Goal: Information Seeking & Learning: Understand process/instructions

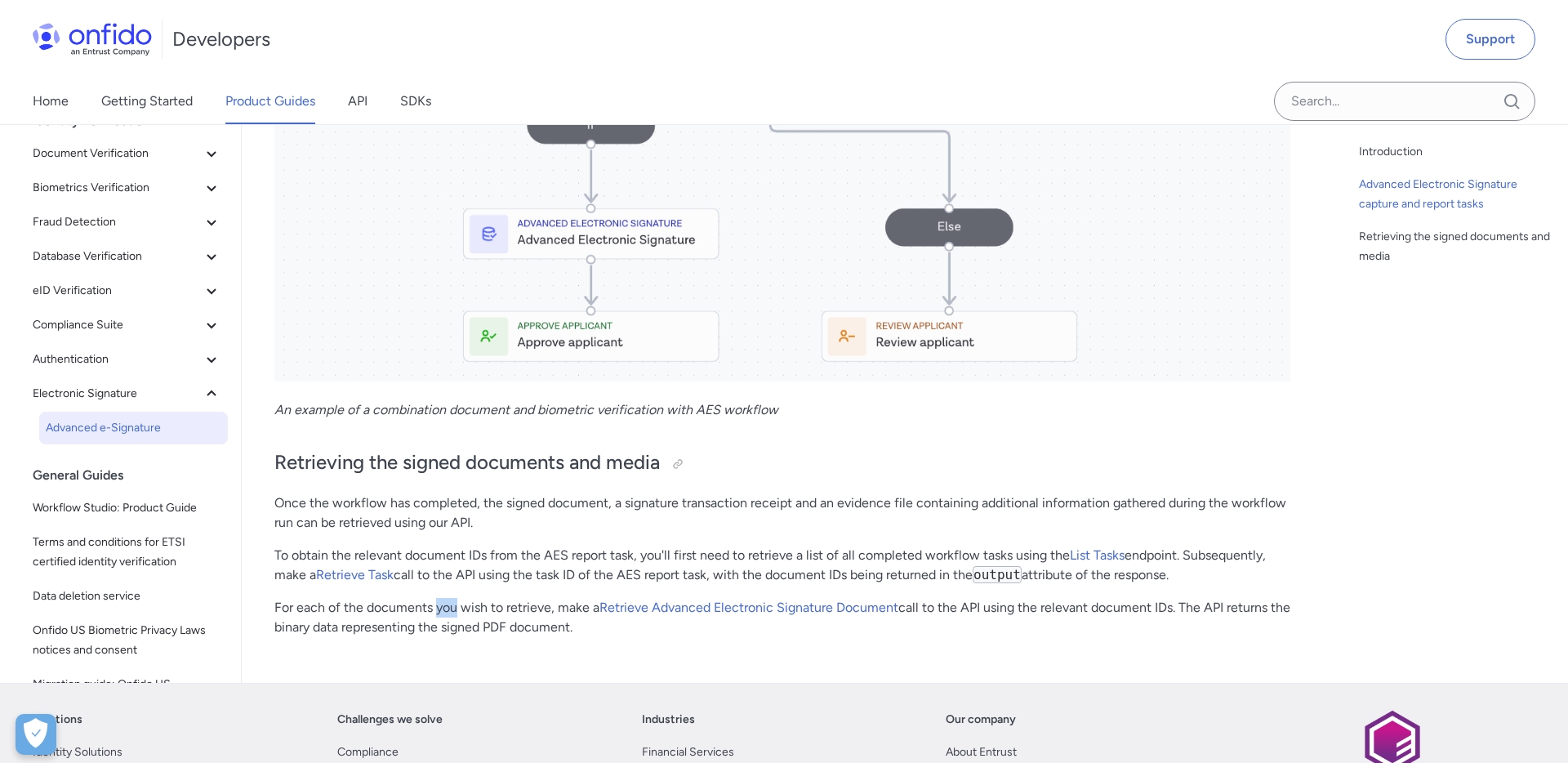
scroll to position [1444, 0]
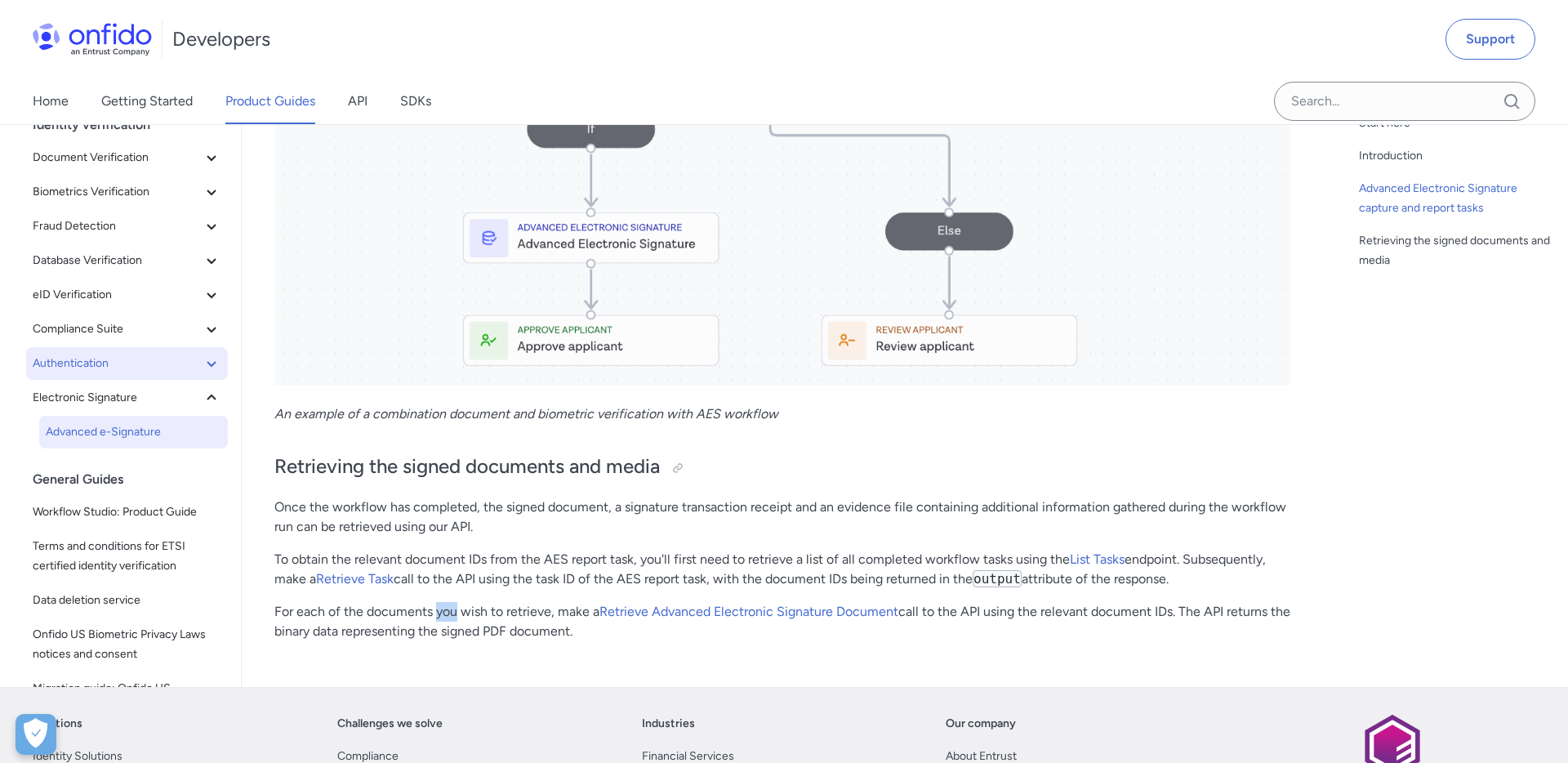
click at [203, 366] on icon at bounding box center [211, 363] width 20 height 20
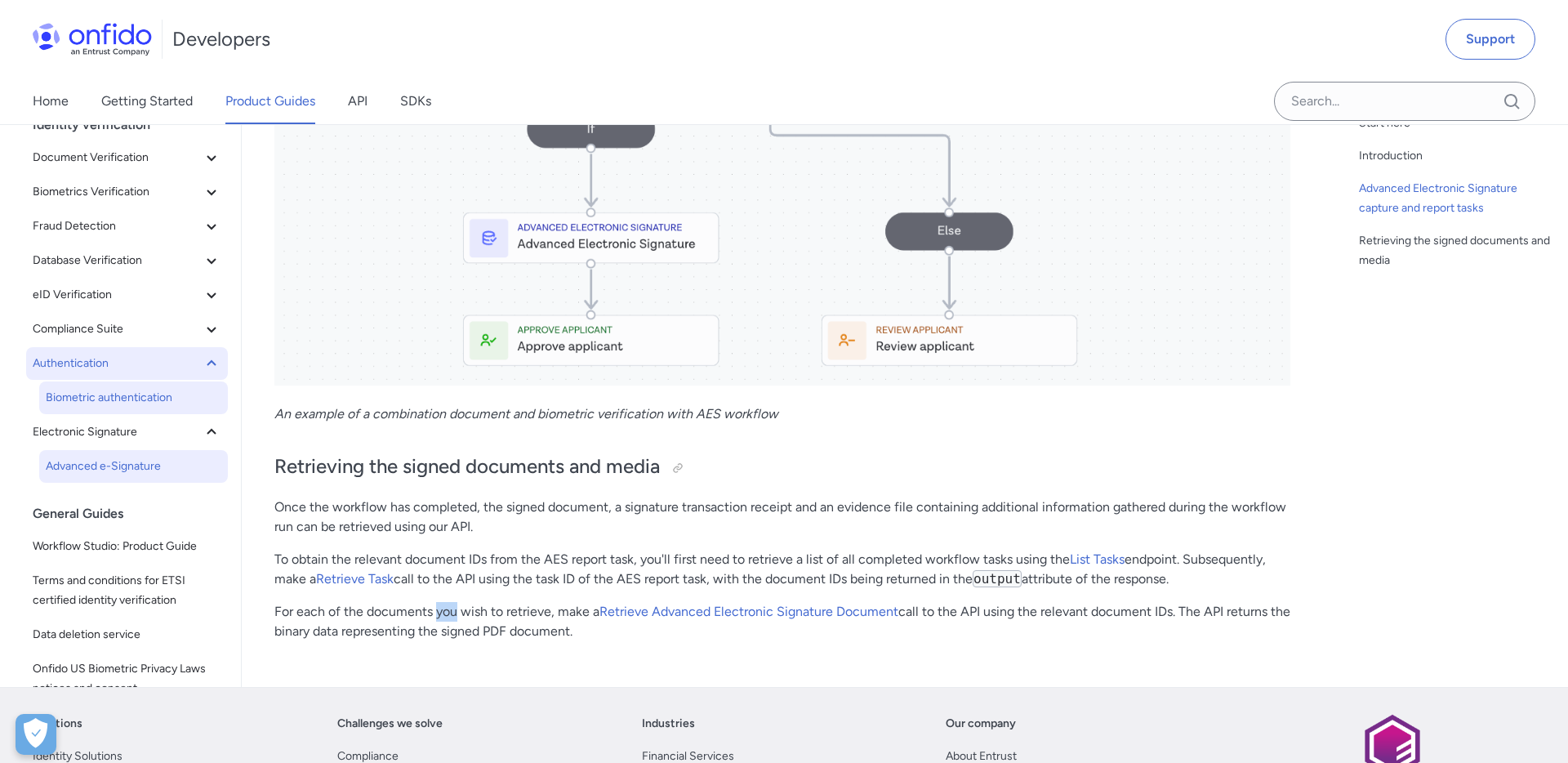
click at [145, 394] on span "Biometric authentication" at bounding box center [134, 397] width 176 height 20
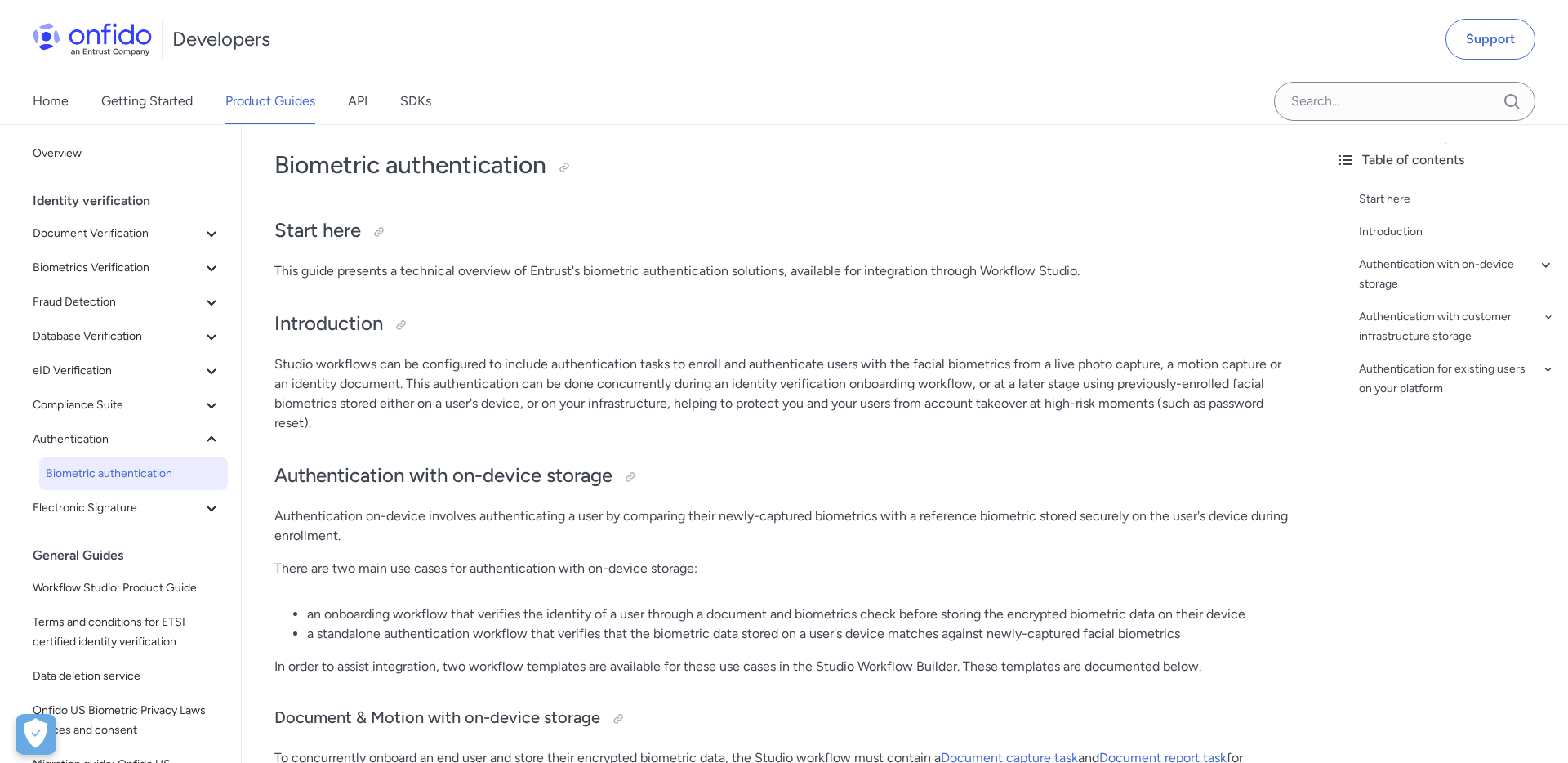
scroll to position [13, 0]
click at [569, 168] on div at bounding box center [564, 166] width 13 height 13
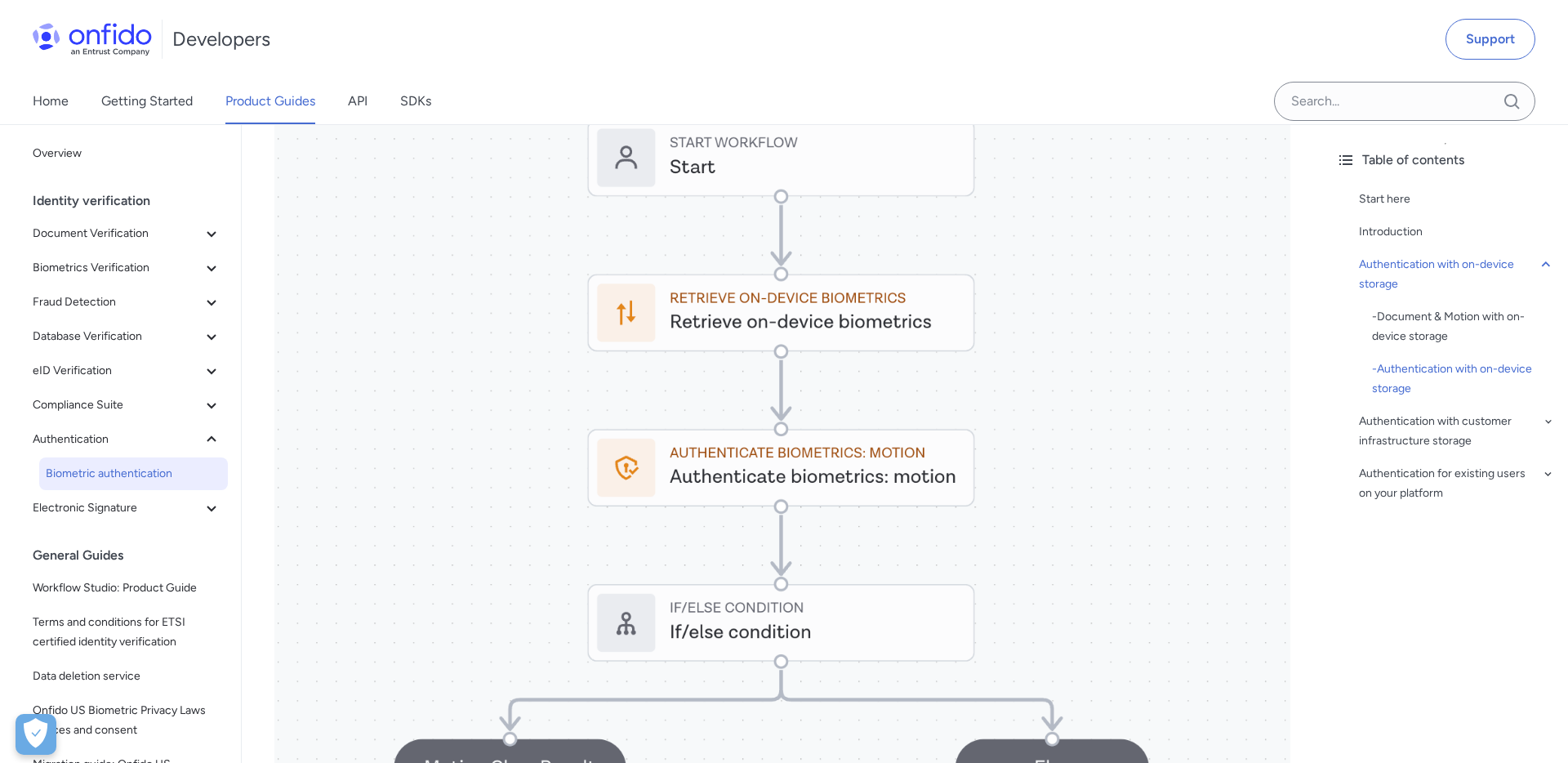
scroll to position [245, 0]
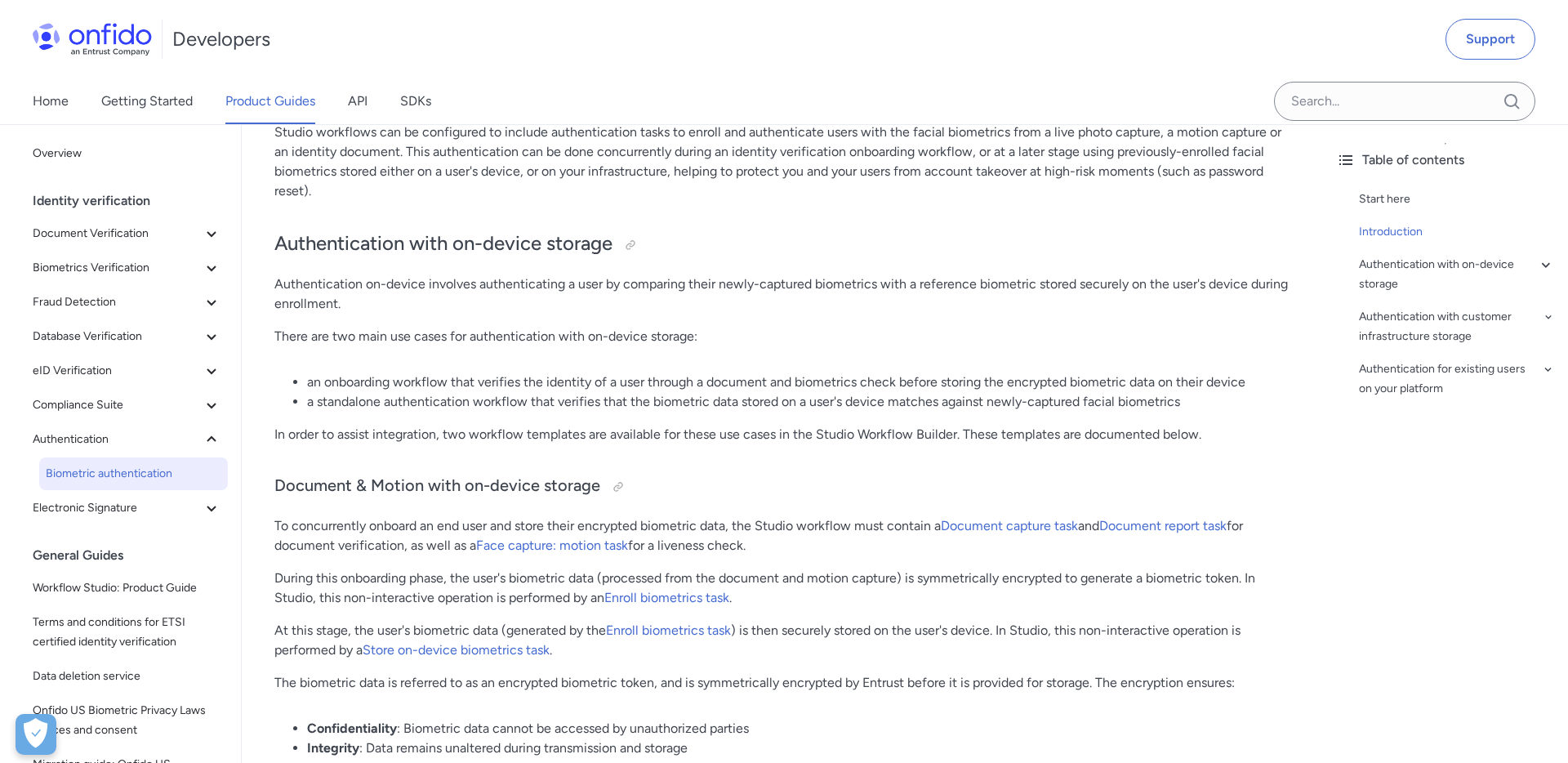
click at [1034, 384] on li "an onboarding workflow that verifies the identity of a user through a document …" at bounding box center [798, 382] width 983 height 20
drag, startPoint x: 1034, startPoint y: 384, endPoint x: 1132, endPoint y: 388, distance: 98.1
click at [1132, 388] on li "an onboarding workflow that verifies the identity of a user through a document …" at bounding box center [798, 382] width 983 height 20
copy li "encrypted biometric data"
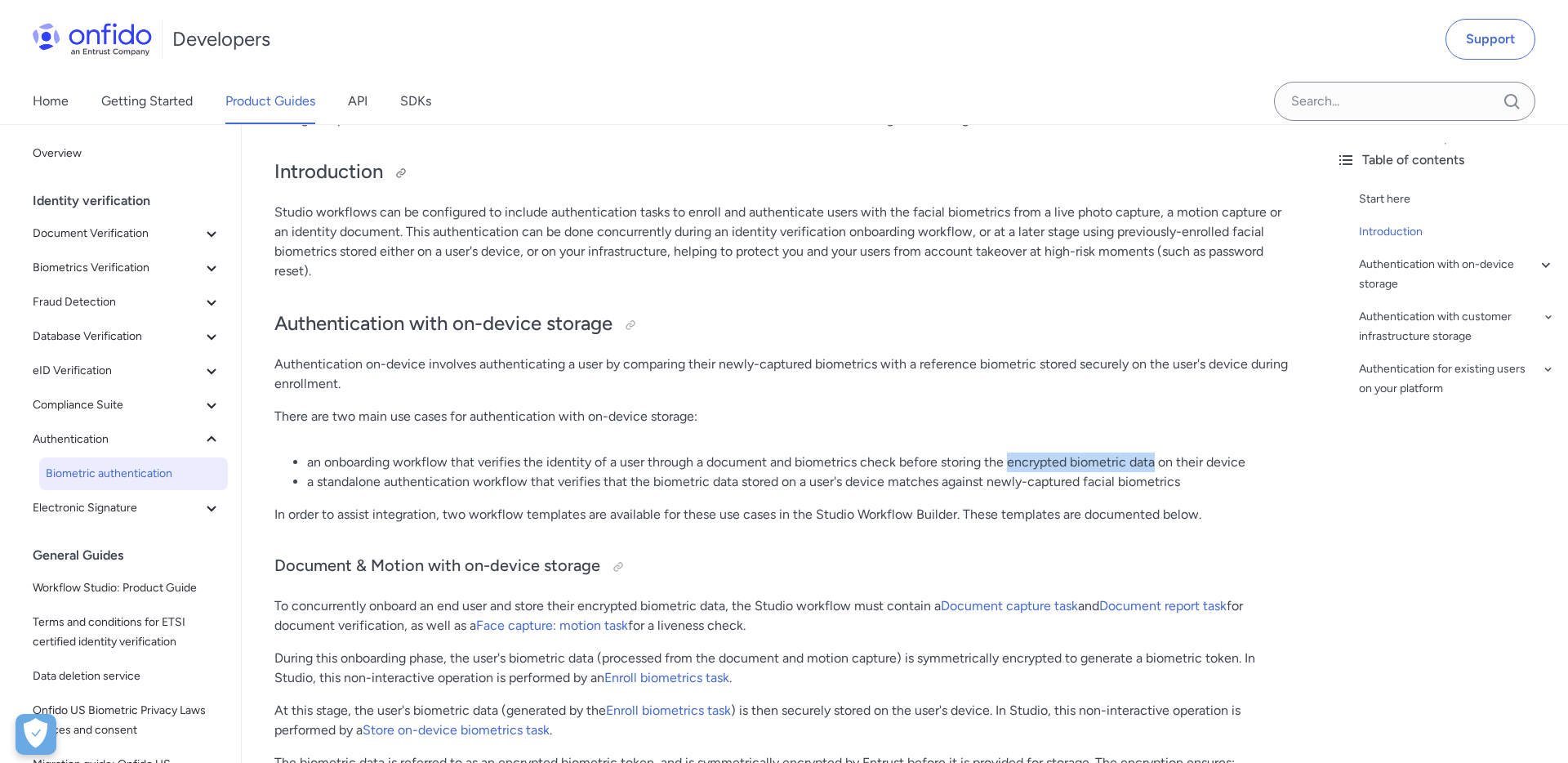
scroll to position [0, 0]
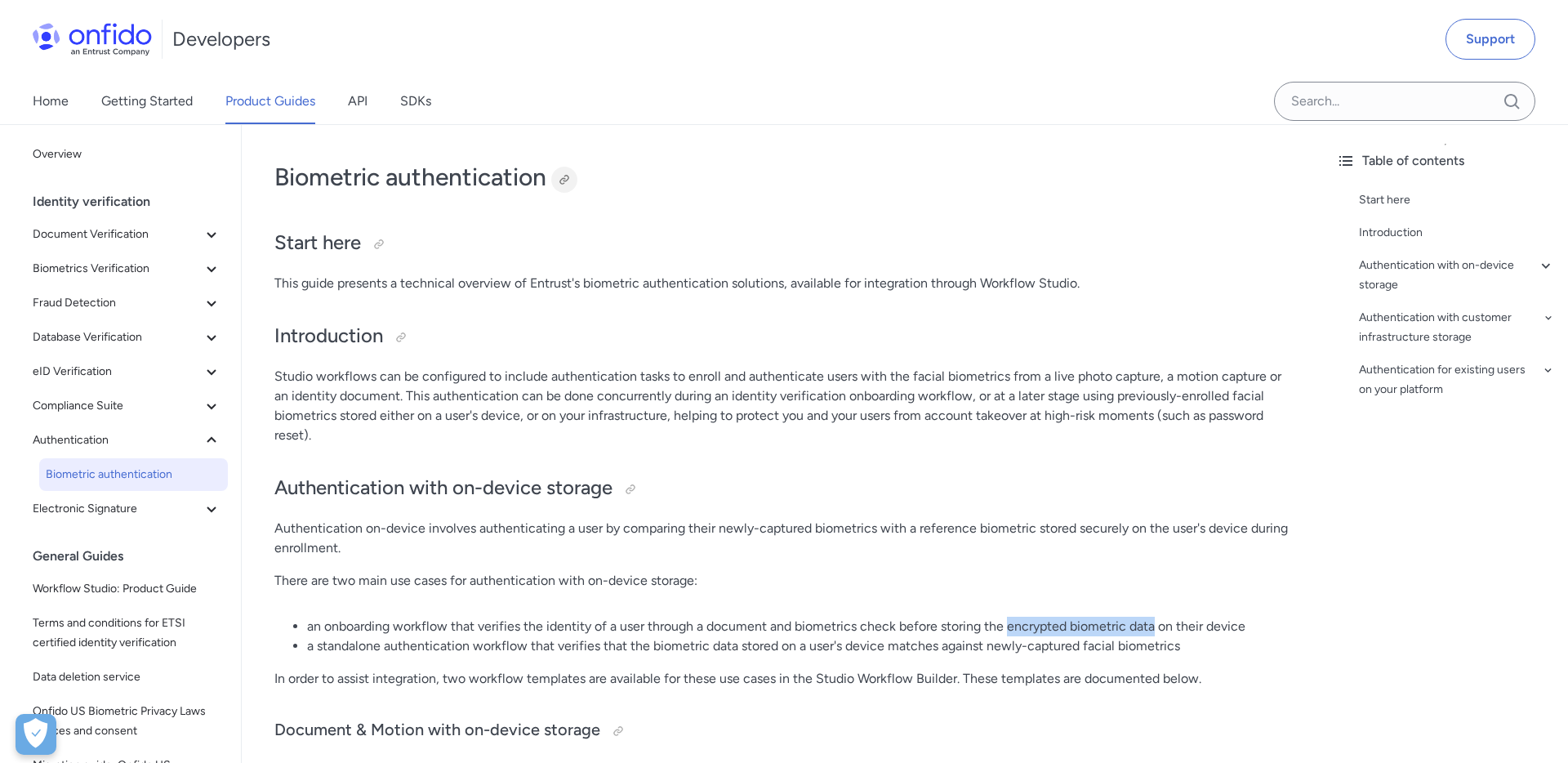
click at [564, 180] on div at bounding box center [564, 179] width 13 height 13
click at [209, 502] on icon at bounding box center [211, 508] width 20 height 20
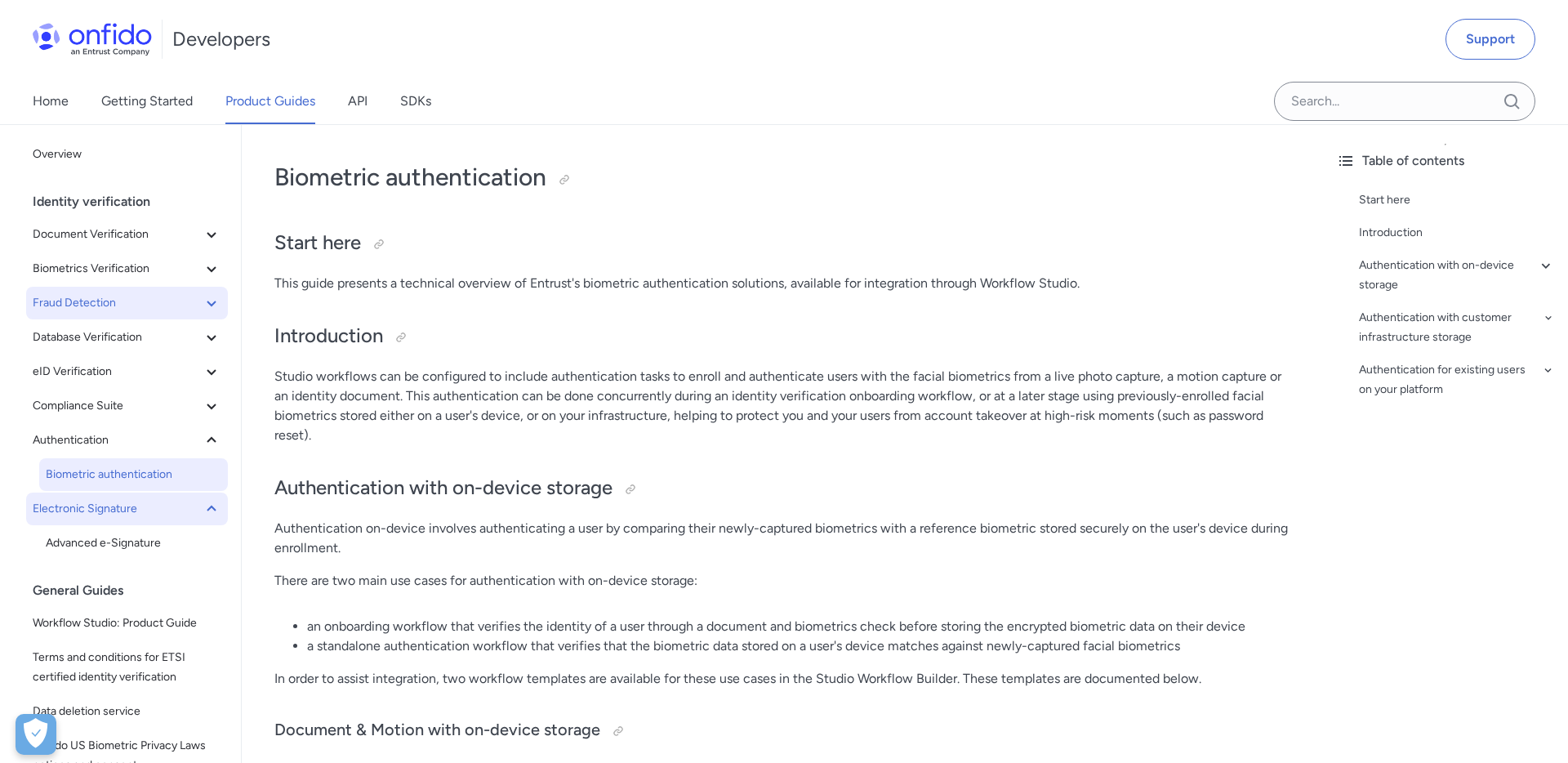
click at [213, 304] on icon at bounding box center [211, 303] width 20 height 20
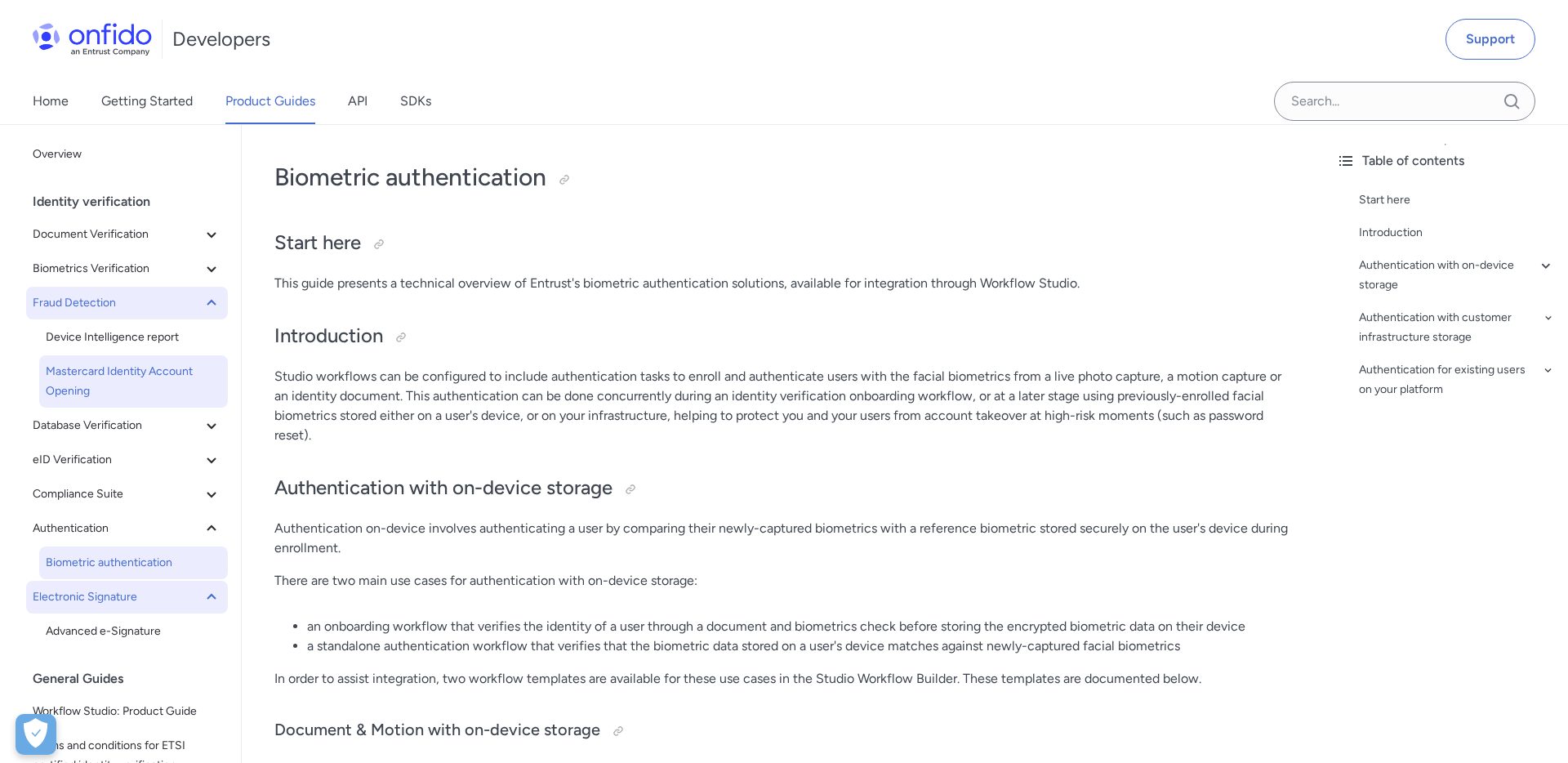
click at [141, 368] on span "Mastercard Identity Account Opening" at bounding box center [134, 381] width 176 height 39
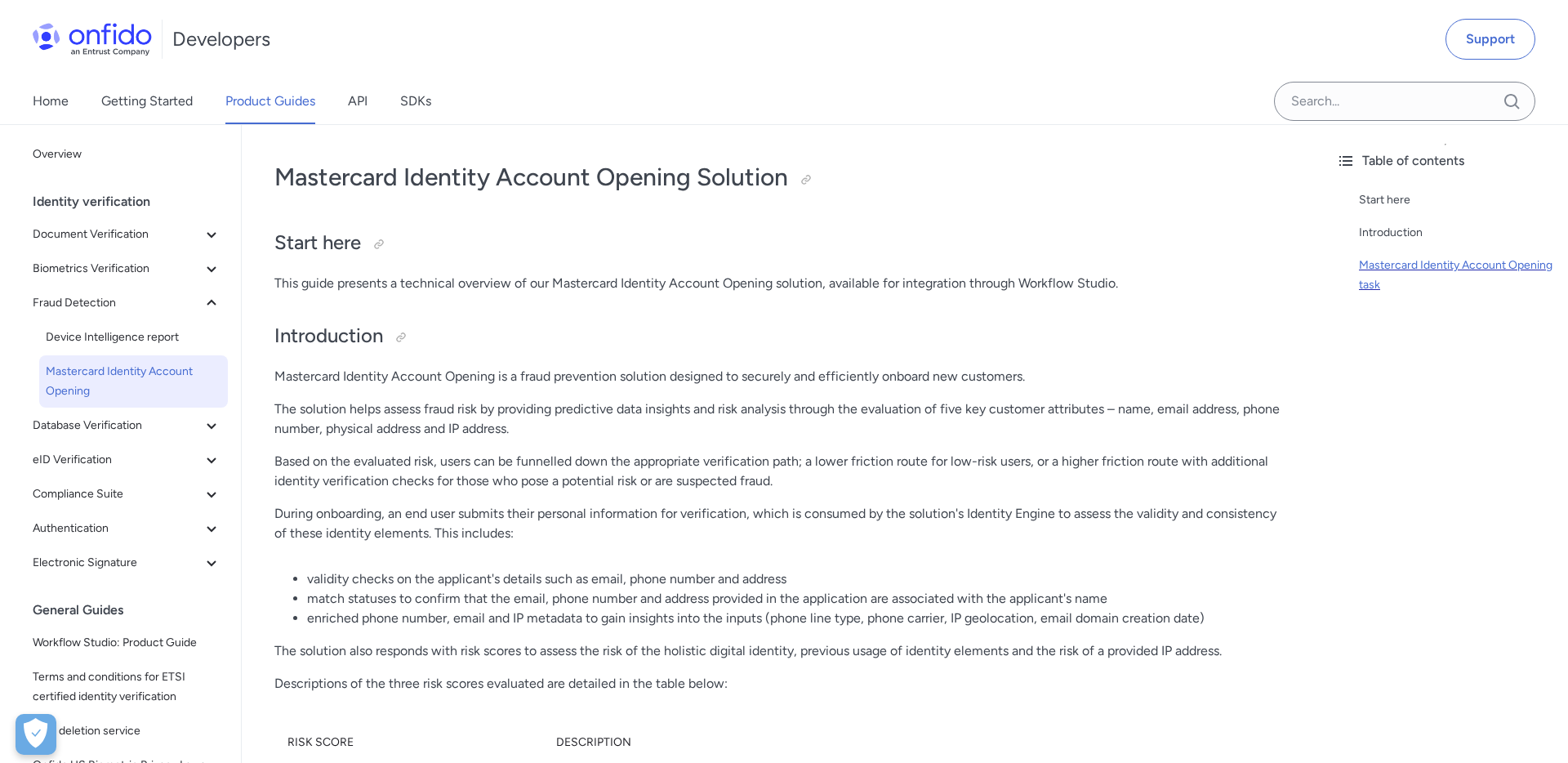
click at [1367, 265] on div "Mastercard Identity Account Opening task" at bounding box center [1457, 276] width 196 height 39
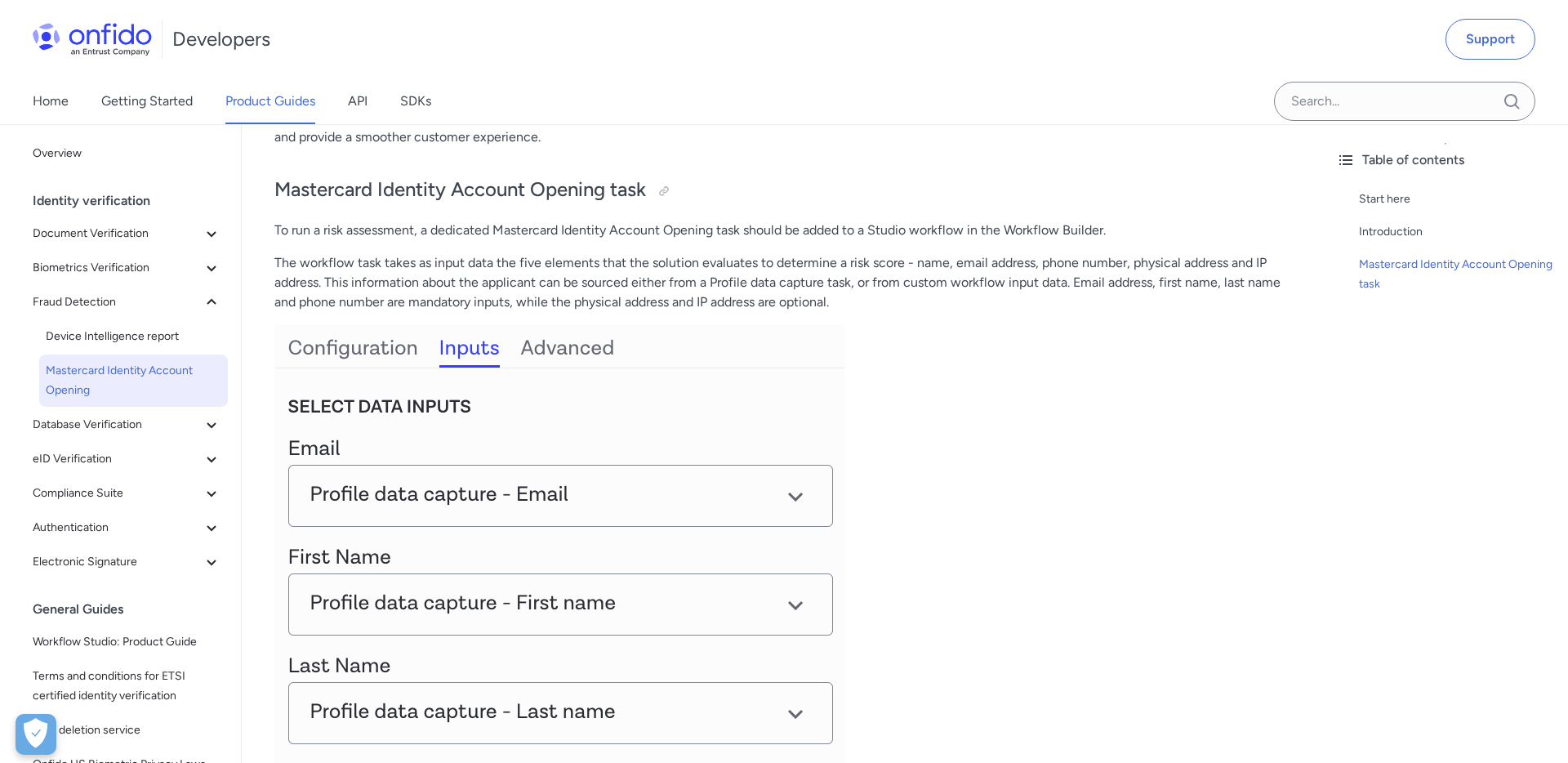
click at [290, 261] on p "The workflow task takes as input data the five elements that the solution evalu…" at bounding box center [783, 282] width 1016 height 59
click at [479, 269] on p "The workflow task takes as input data the five elements that the solution evalu…" at bounding box center [783, 282] width 1016 height 59
copy p "The workflow task takes as input data"
click at [136, 643] on span "Workflow Studio: Product Guide" at bounding box center [127, 642] width 189 height 20
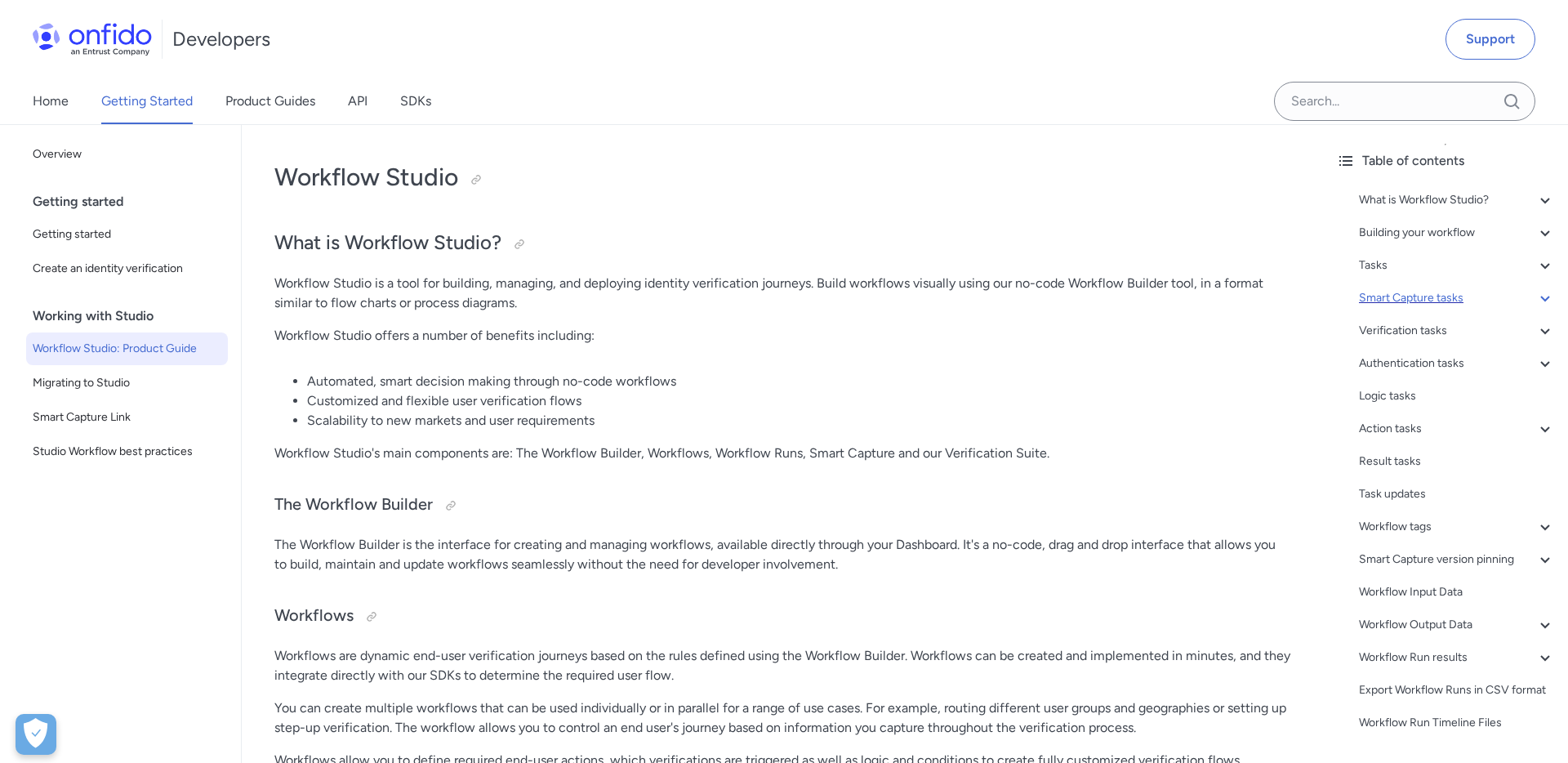
click at [1412, 301] on div "Smart Capture tasks" at bounding box center [1457, 298] width 196 height 20
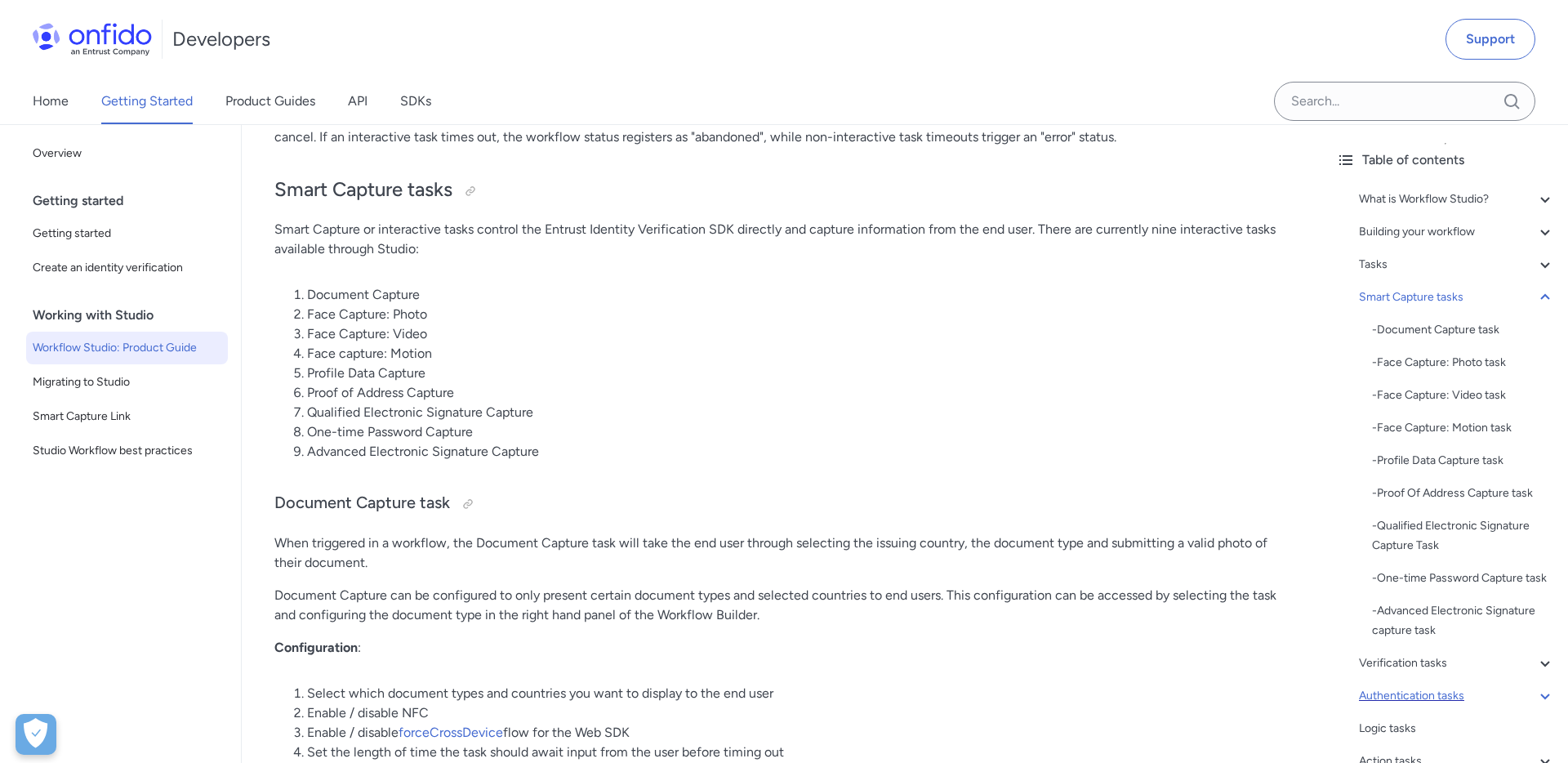
click at [1408, 686] on div "Authentication tasks" at bounding box center [1457, 696] width 196 height 20
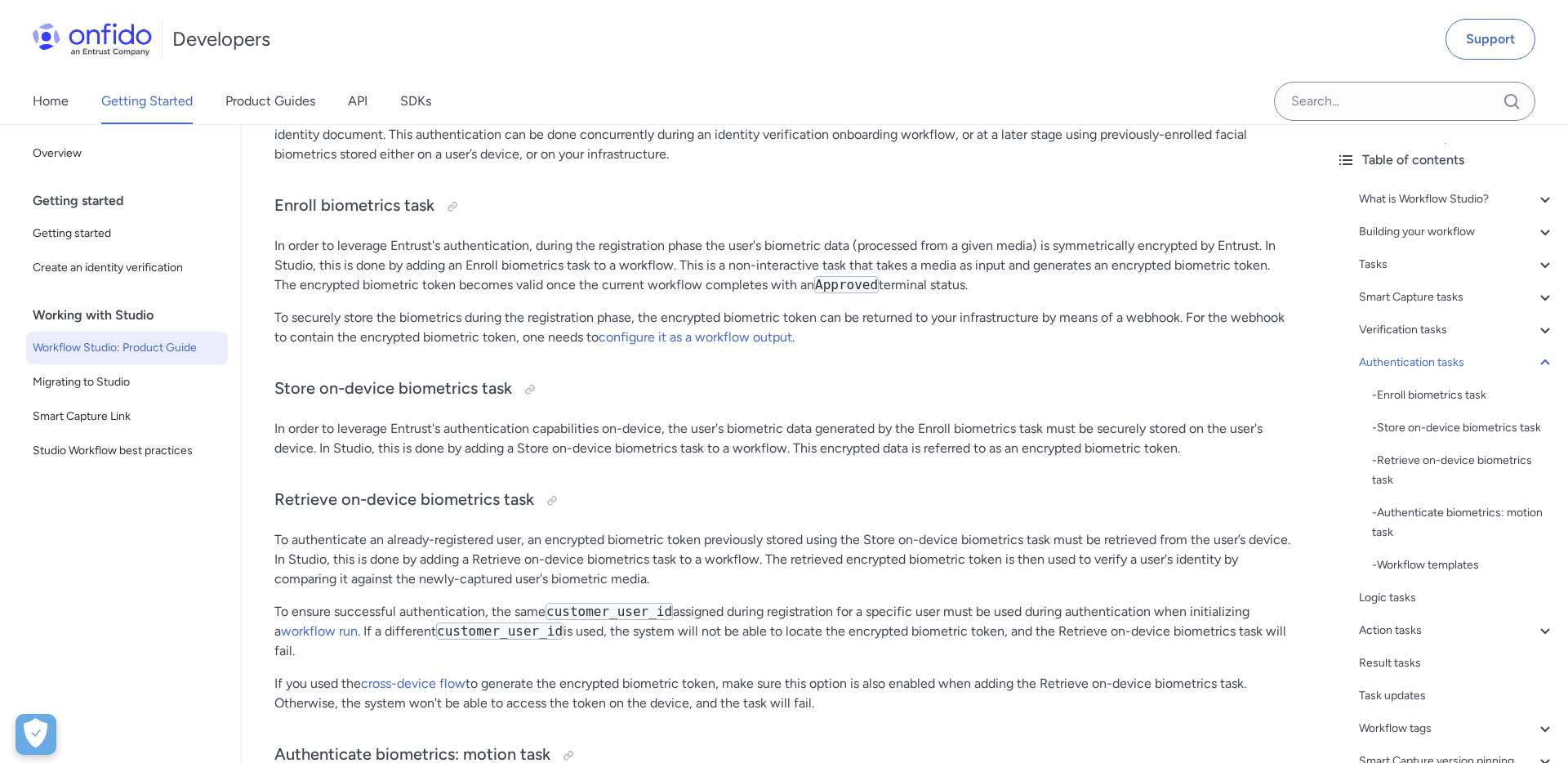
scroll to position [16471, 0]
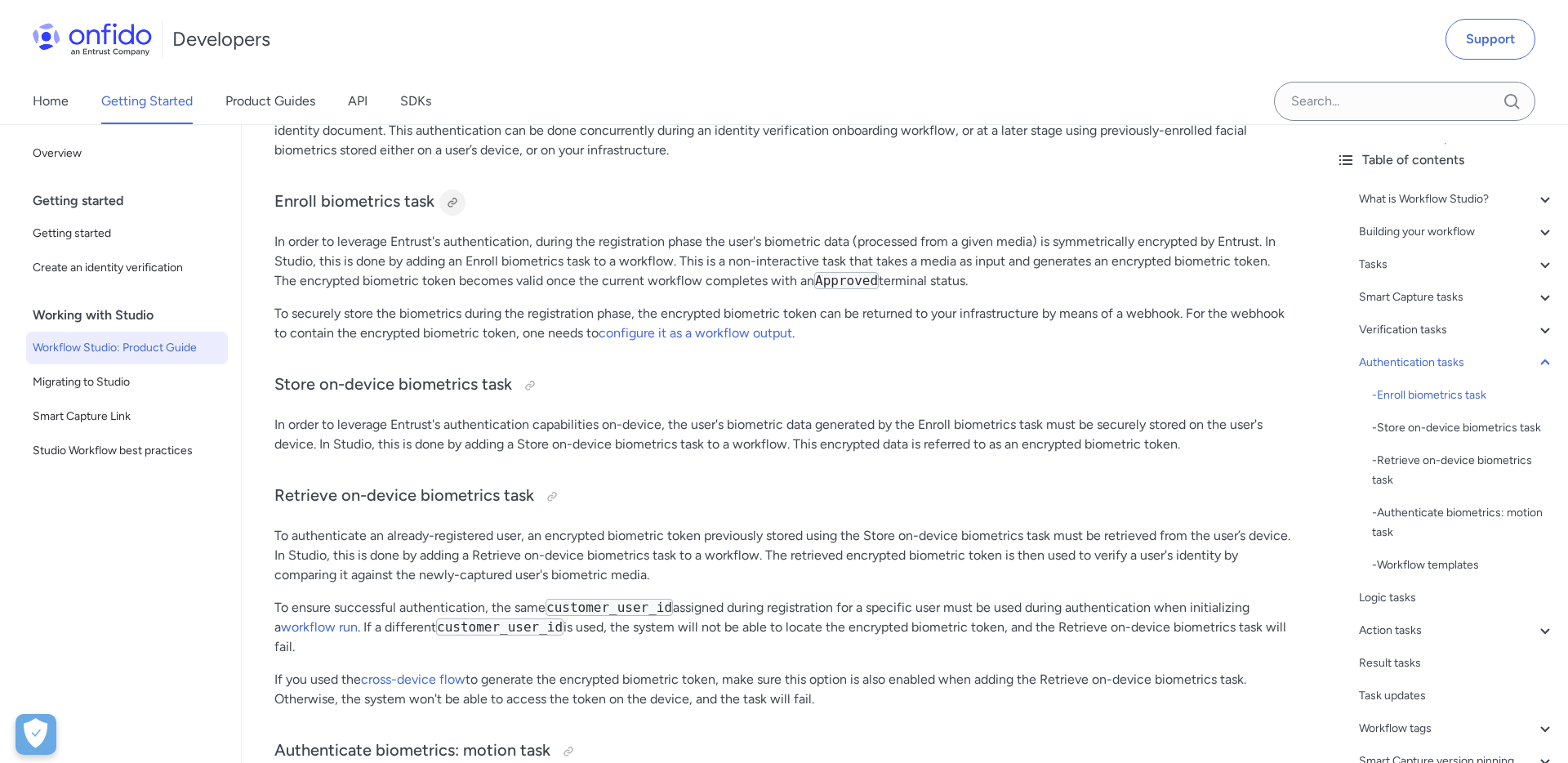
click at [452, 206] on div at bounding box center [453, 203] width 13 height 13
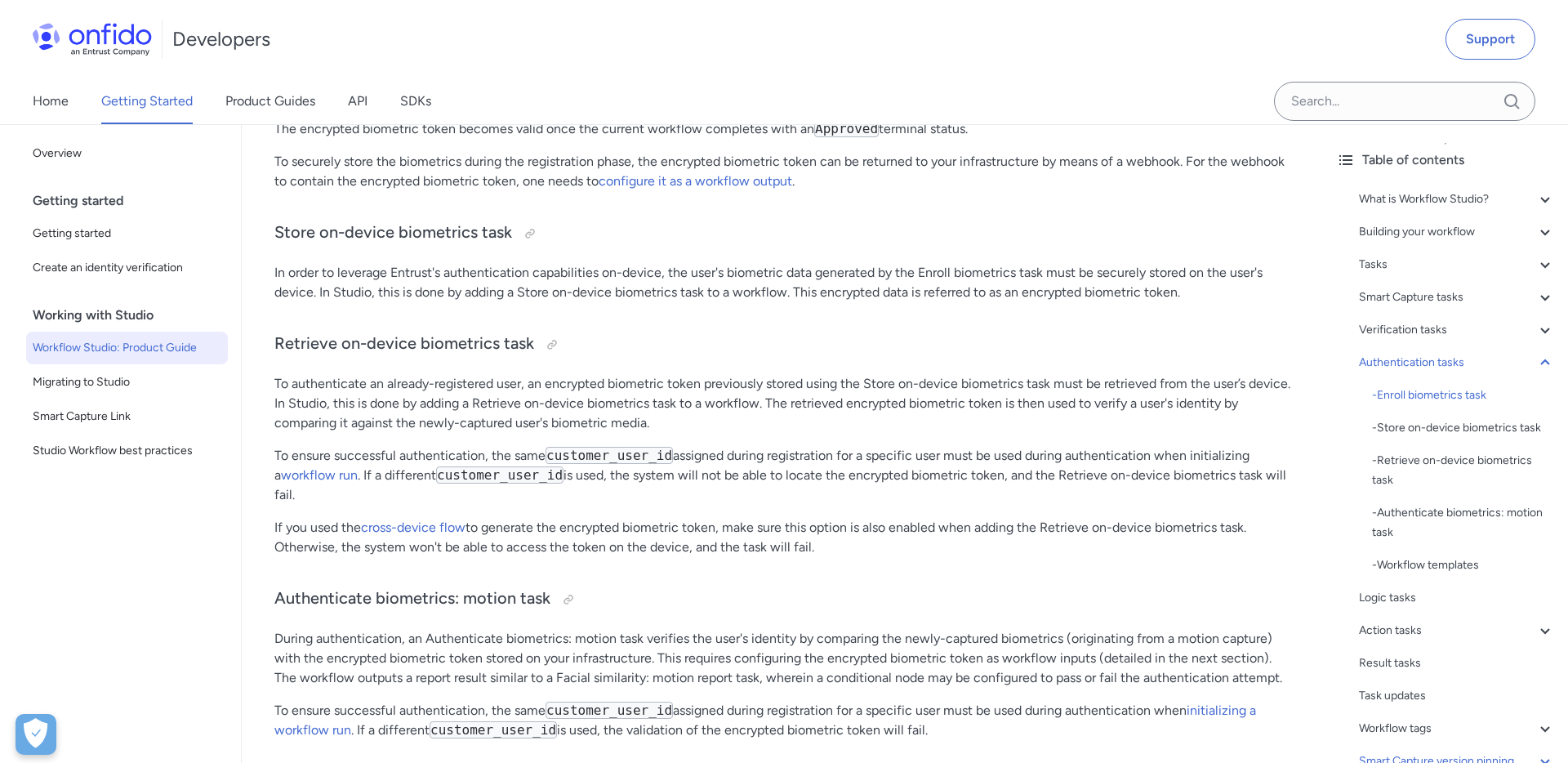
scroll to position [16776, 0]
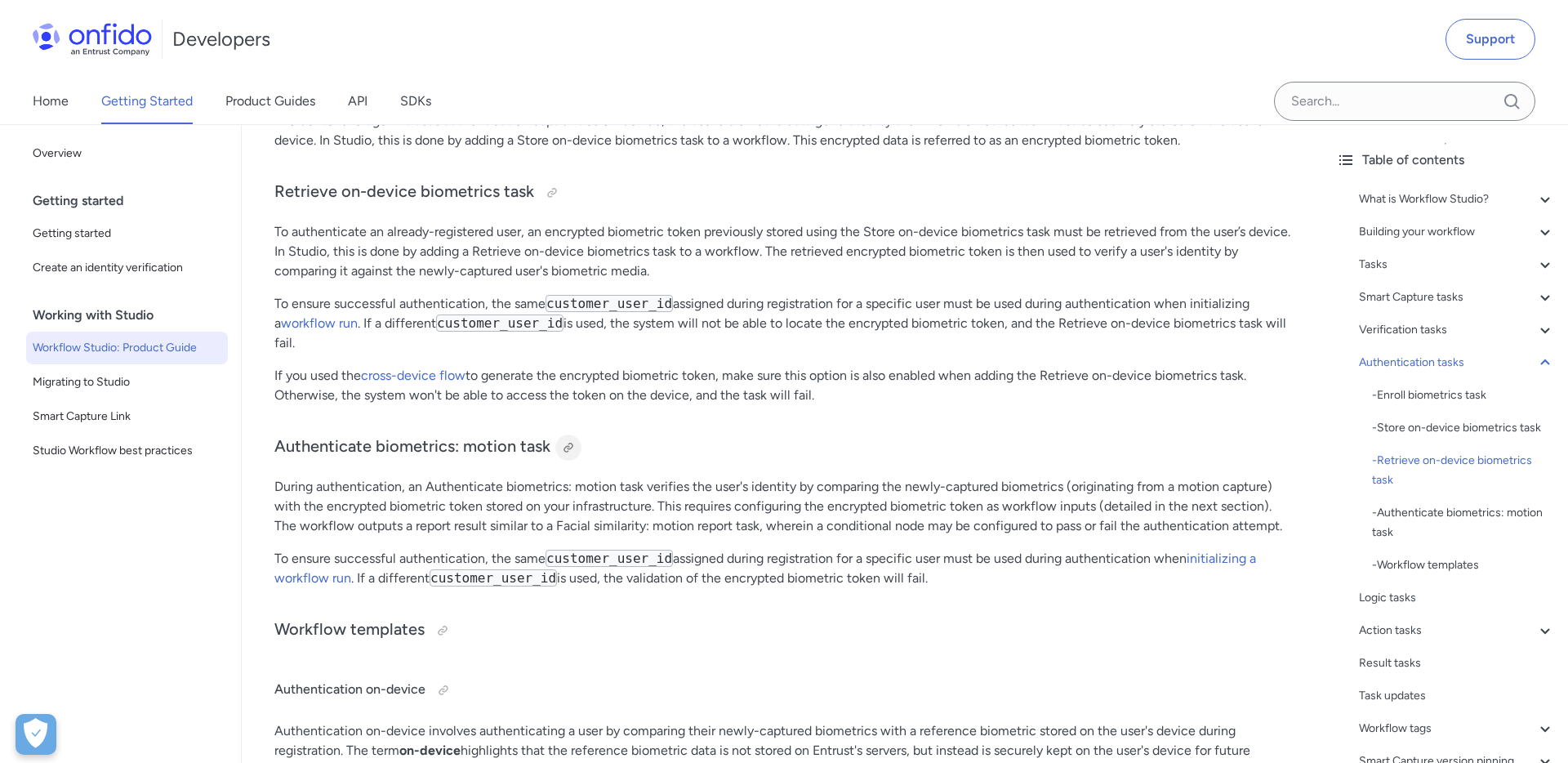
click at [568, 449] on div at bounding box center [569, 447] width 13 height 13
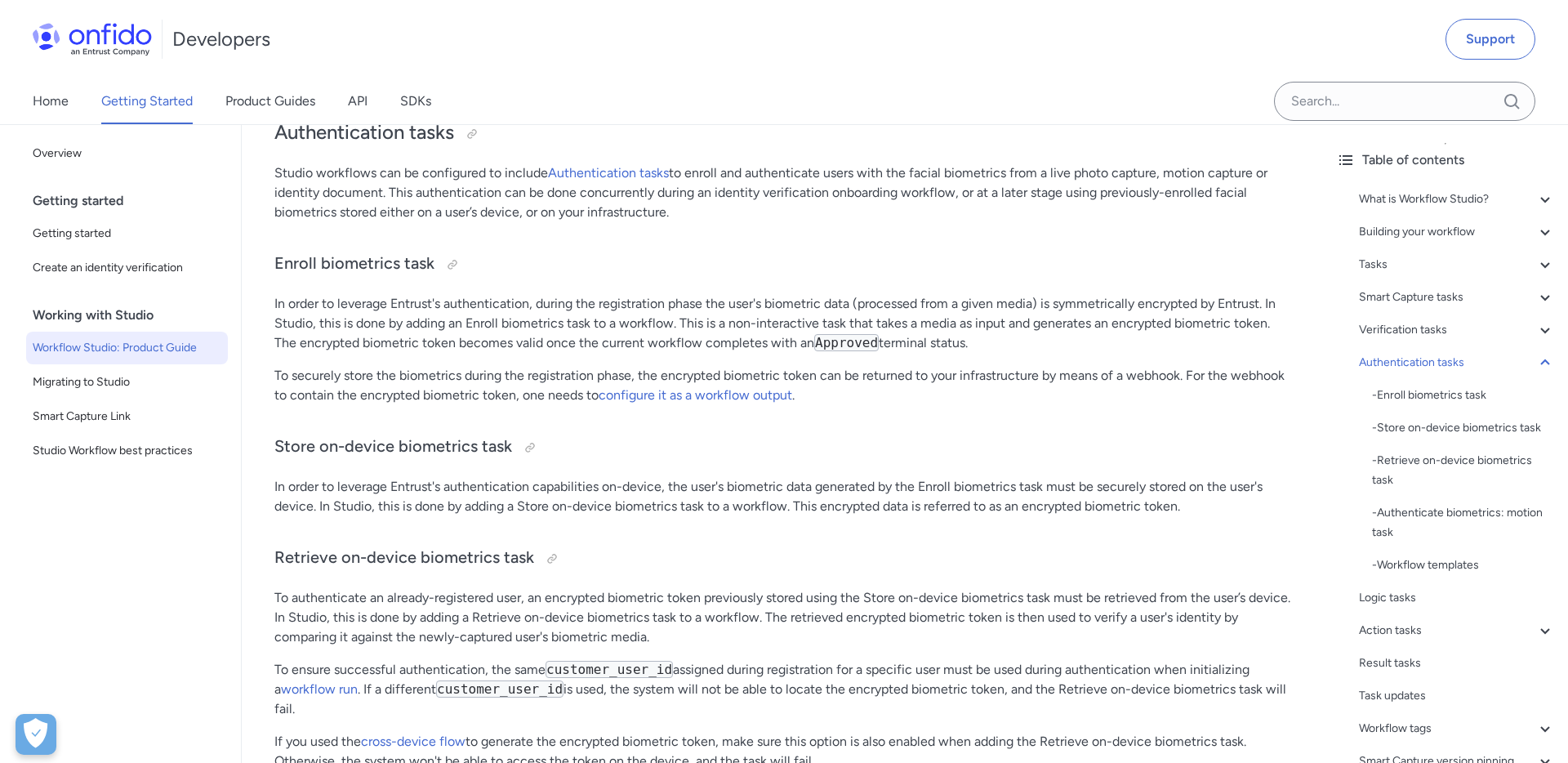
scroll to position [16412, 0]
click at [268, 108] on link "Product Guides" at bounding box center [270, 101] width 90 height 46
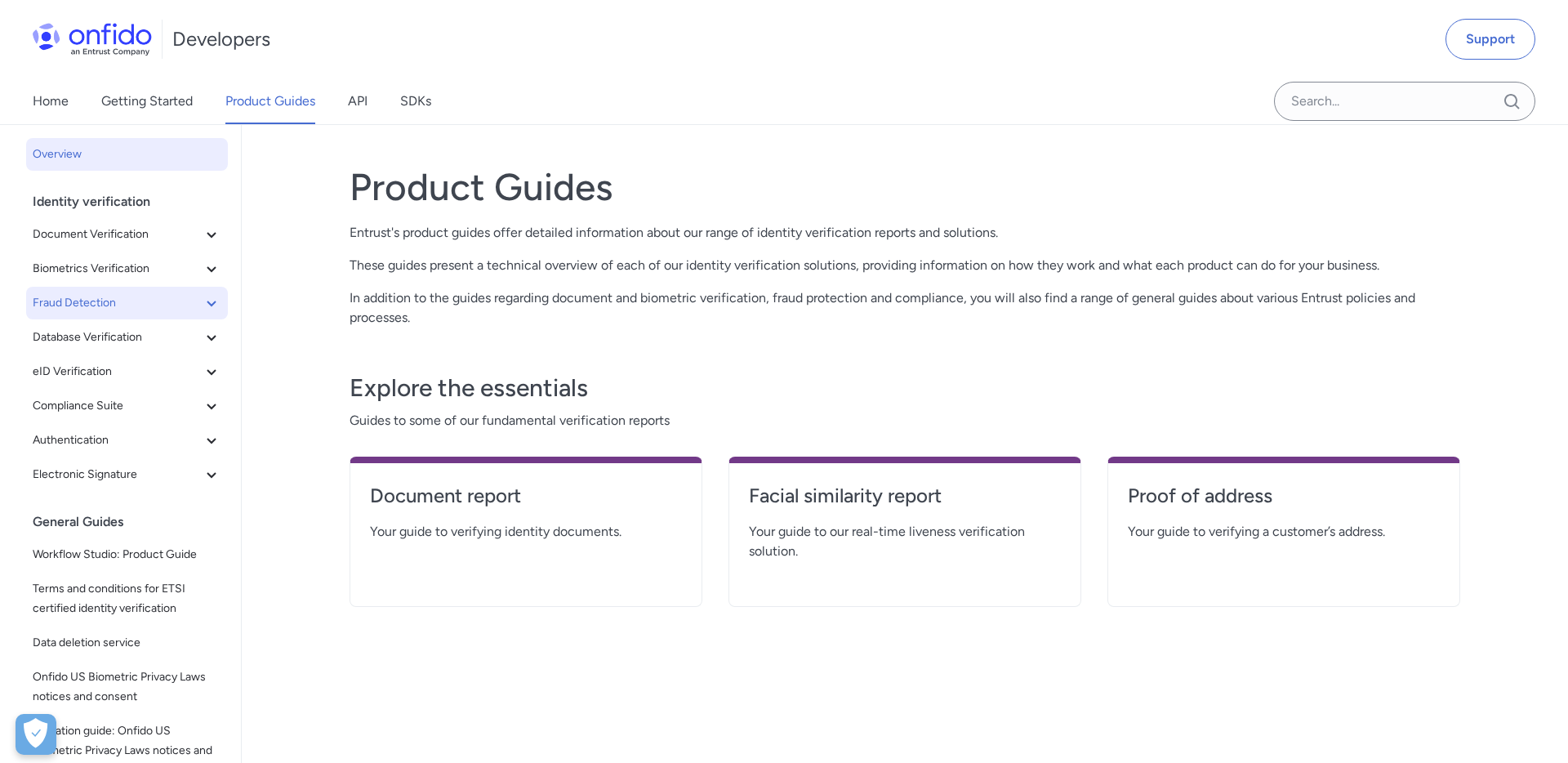
click at [209, 303] on icon at bounding box center [211, 303] width 20 height 20
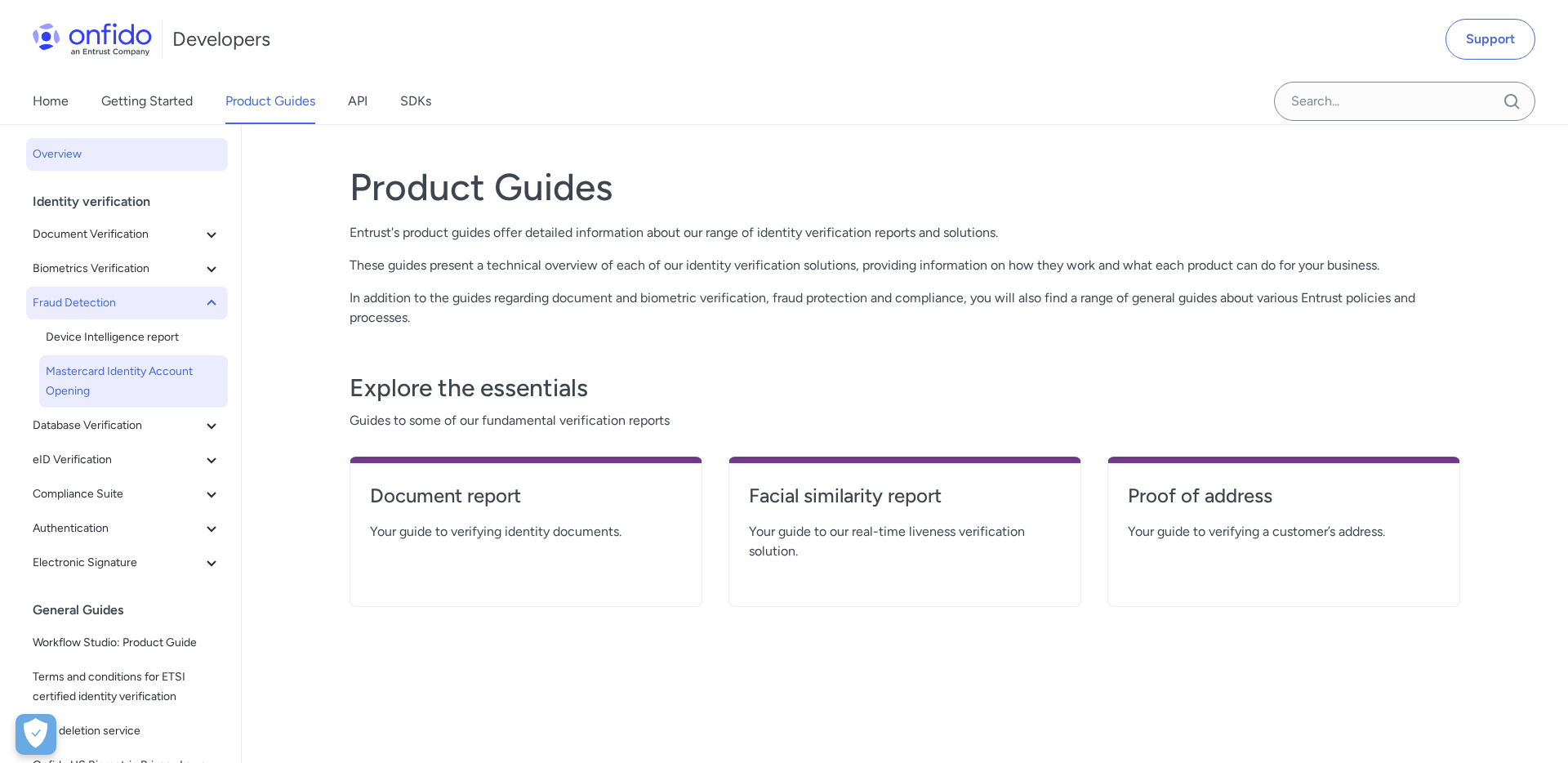
click at [113, 364] on span "Mastercard Identity Account Opening" at bounding box center [134, 381] width 176 height 39
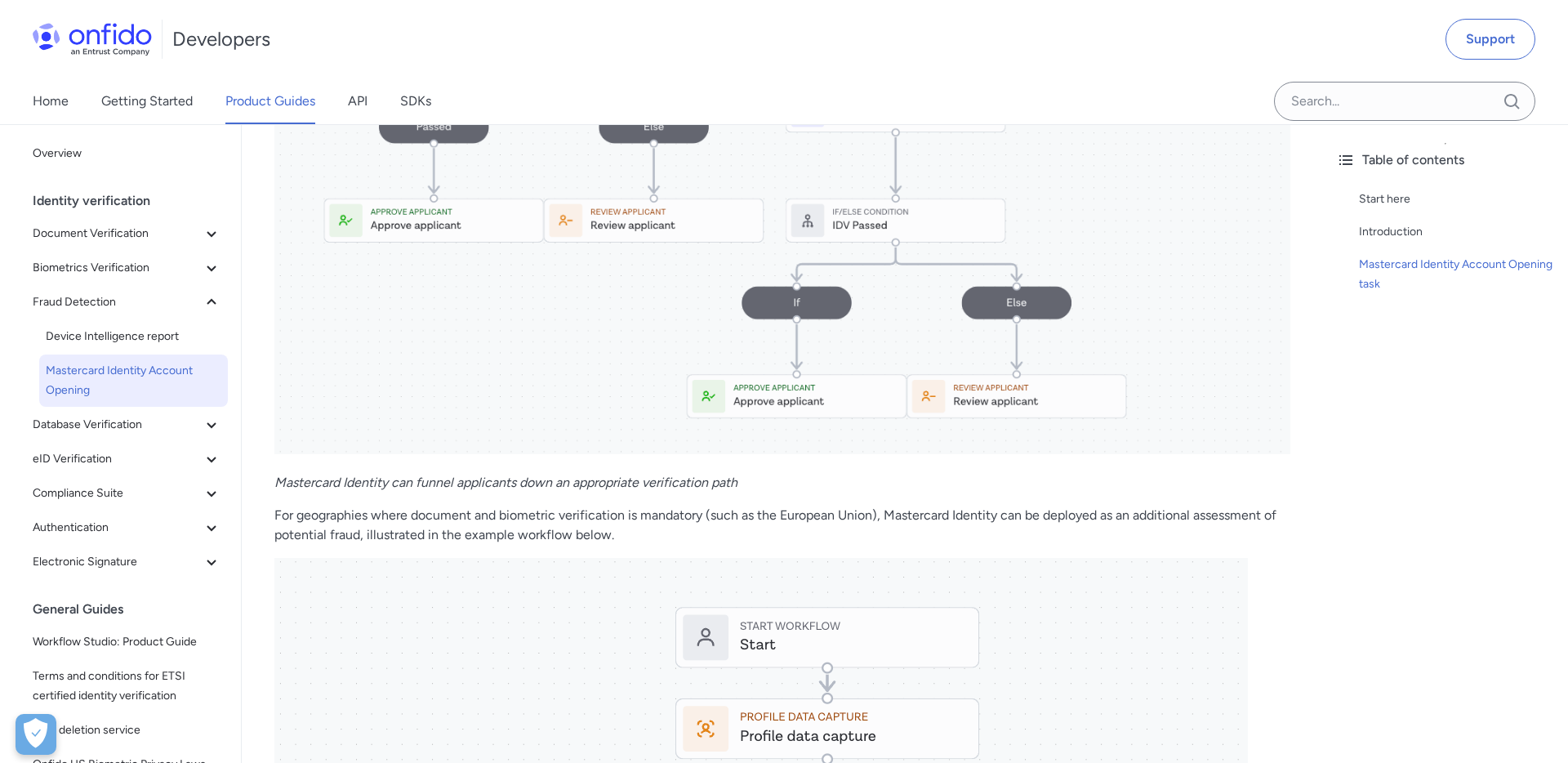
scroll to position [3634, 0]
click at [318, 479] on em "Mastercard Identity can funnel applicants down an appropriate verification path" at bounding box center [506, 480] width 463 height 16
click at [136, 552] on span "Electronic Signature" at bounding box center [117, 561] width 169 height 20
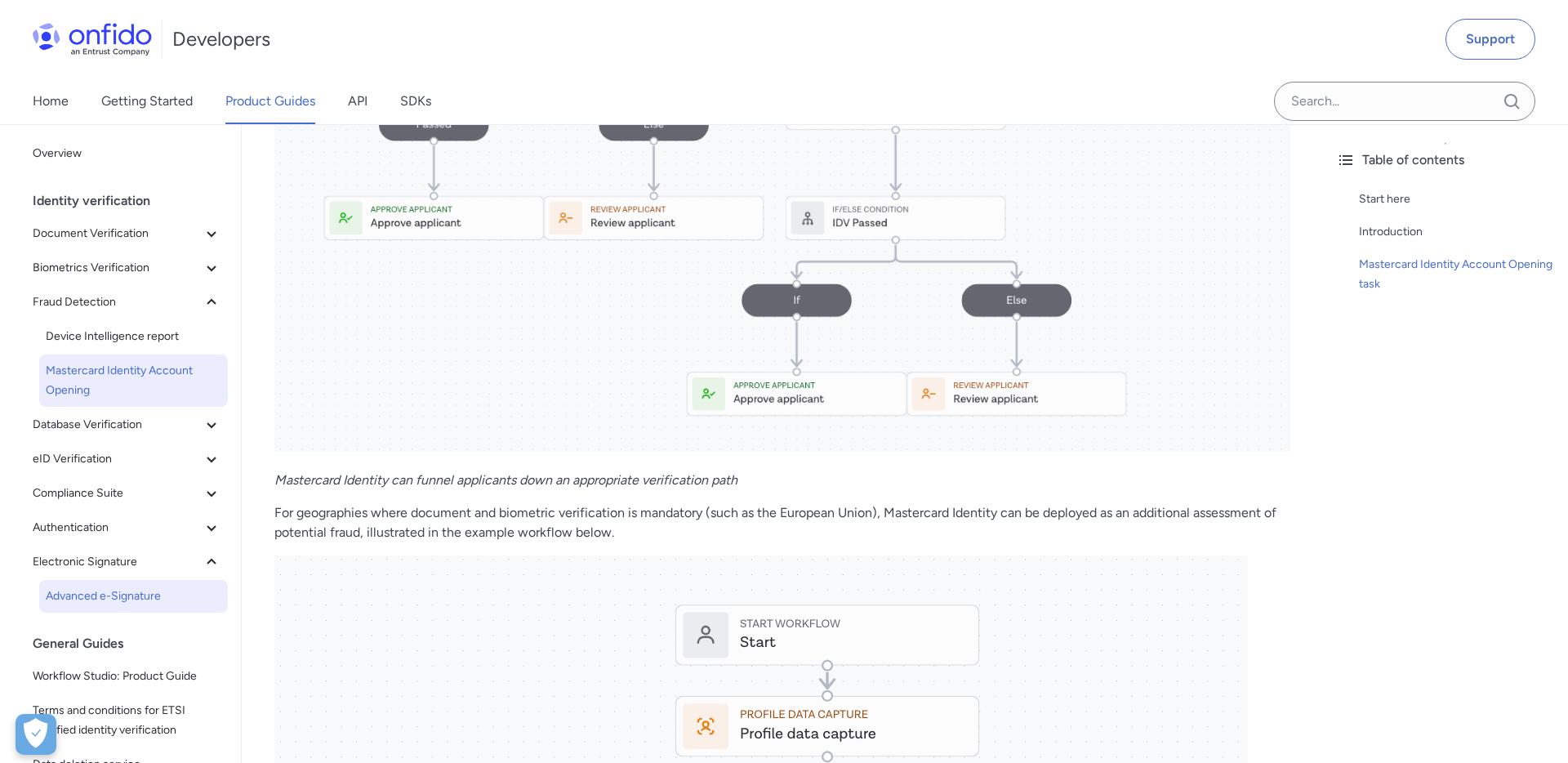
click at [136, 603] on span "Advanced e-Signature" at bounding box center [134, 596] width 176 height 20
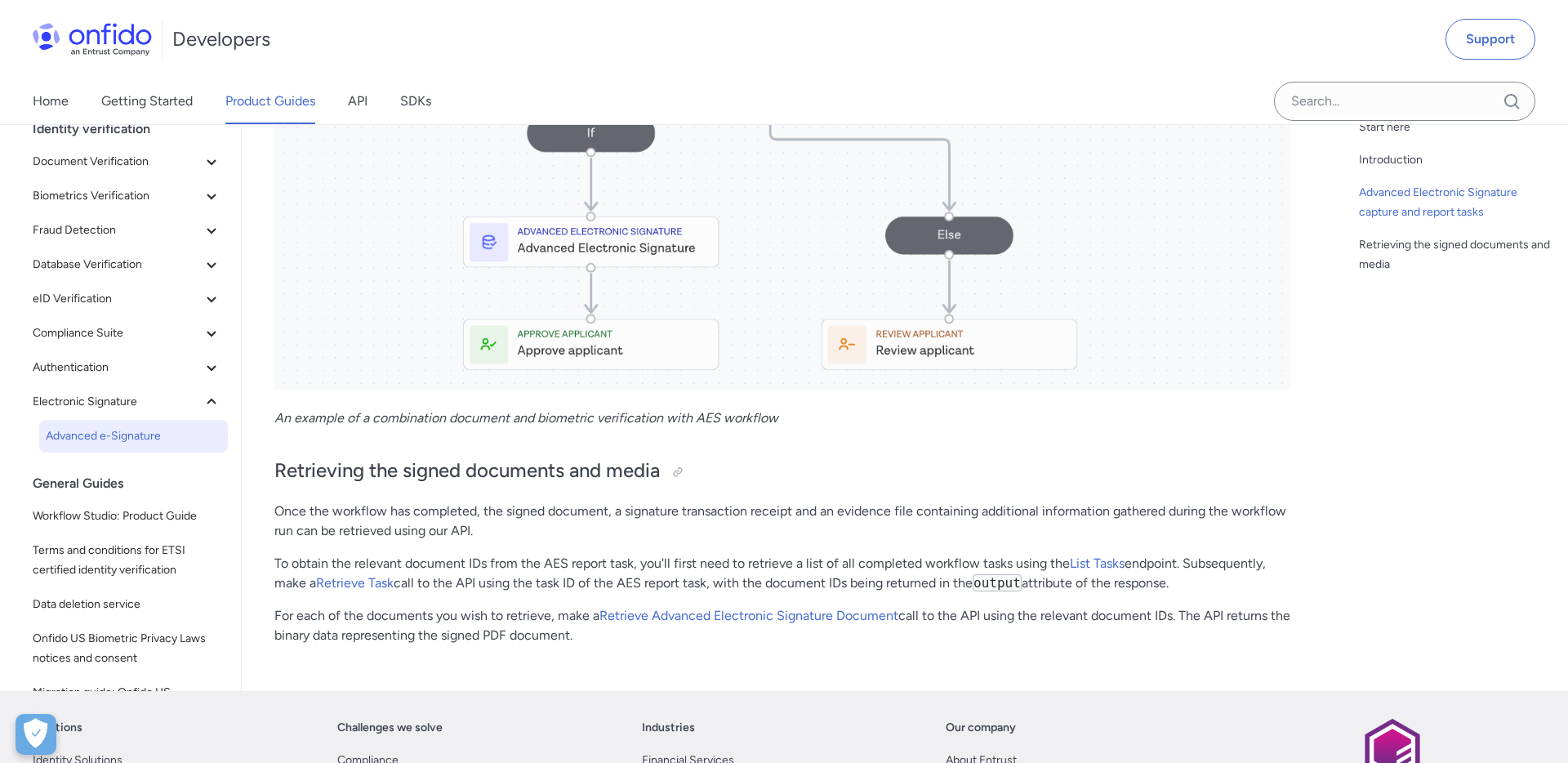
scroll to position [1440, 0]
click at [281, 414] on em "An example of a combination document and biometric verification with AES workfl…" at bounding box center [527, 417] width 504 height 16
click at [762, 418] on em "An example of a combination document and biometric verification with AES workfl…" at bounding box center [527, 417] width 504 height 16
copy em "An example of a combination document and biometric verification with AES workfl…"
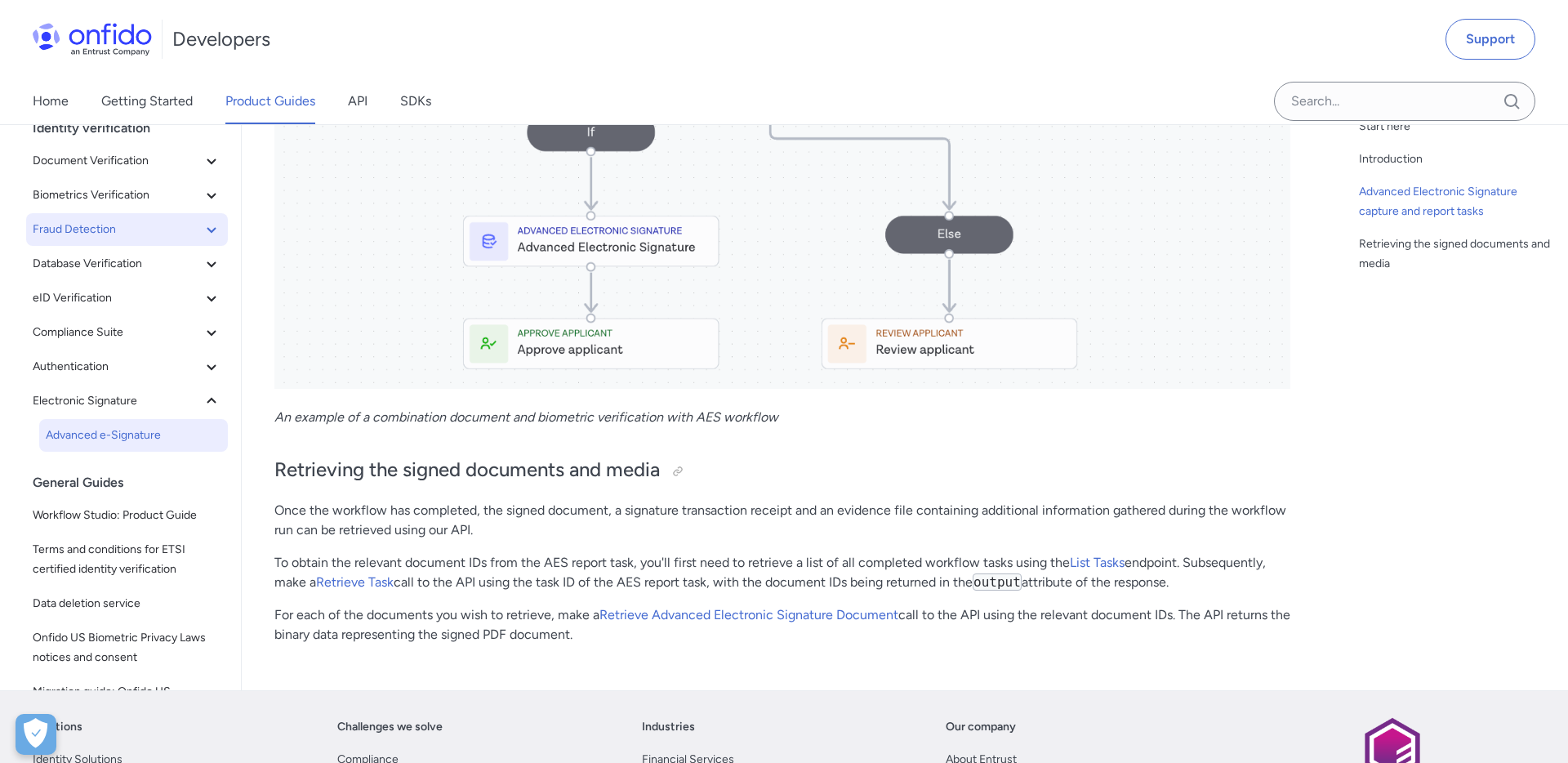
click at [207, 229] on icon at bounding box center [211, 230] width 9 height 6
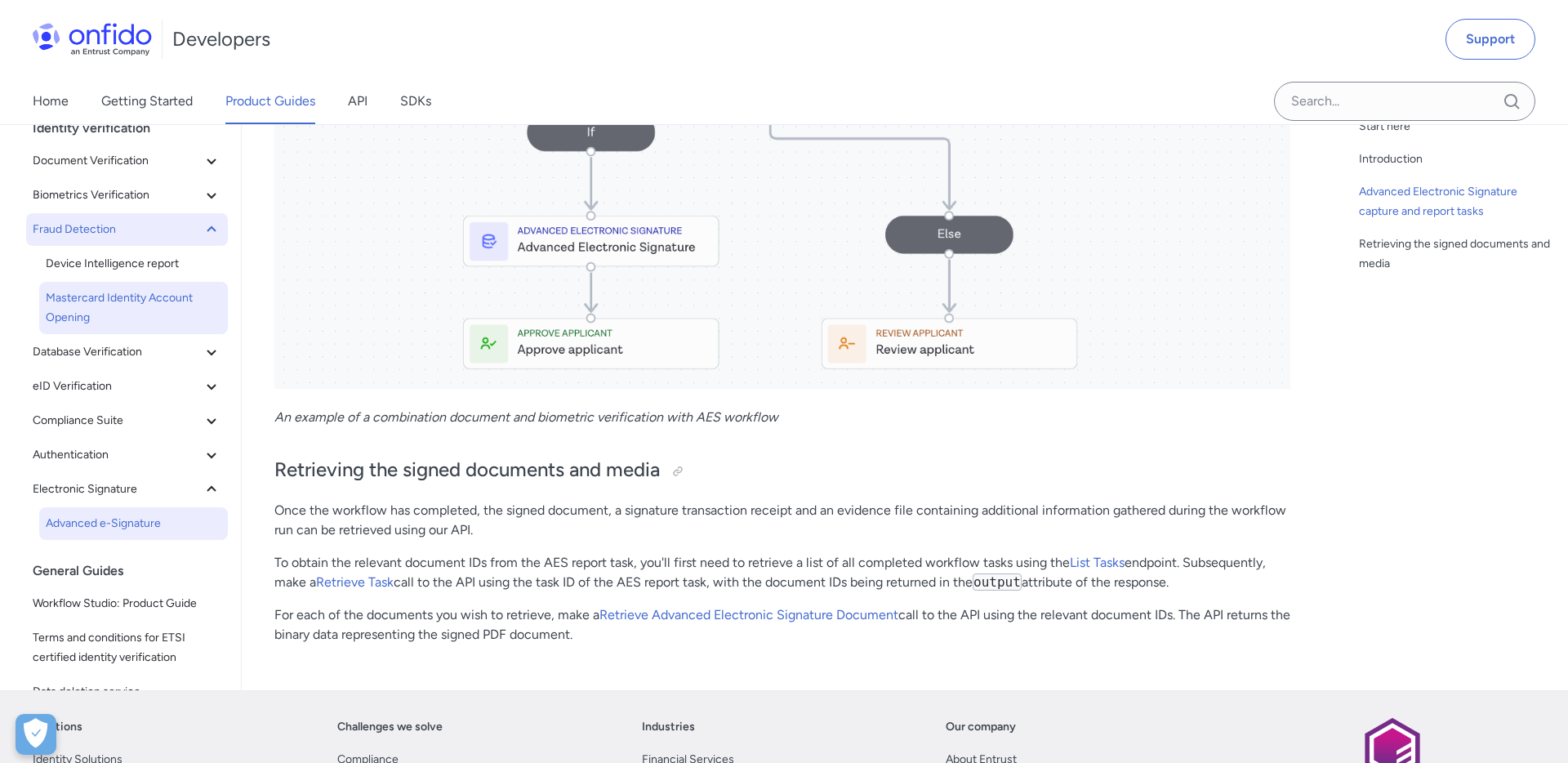
click at [84, 290] on span "Mastercard Identity Account Opening" at bounding box center [134, 308] width 176 height 39
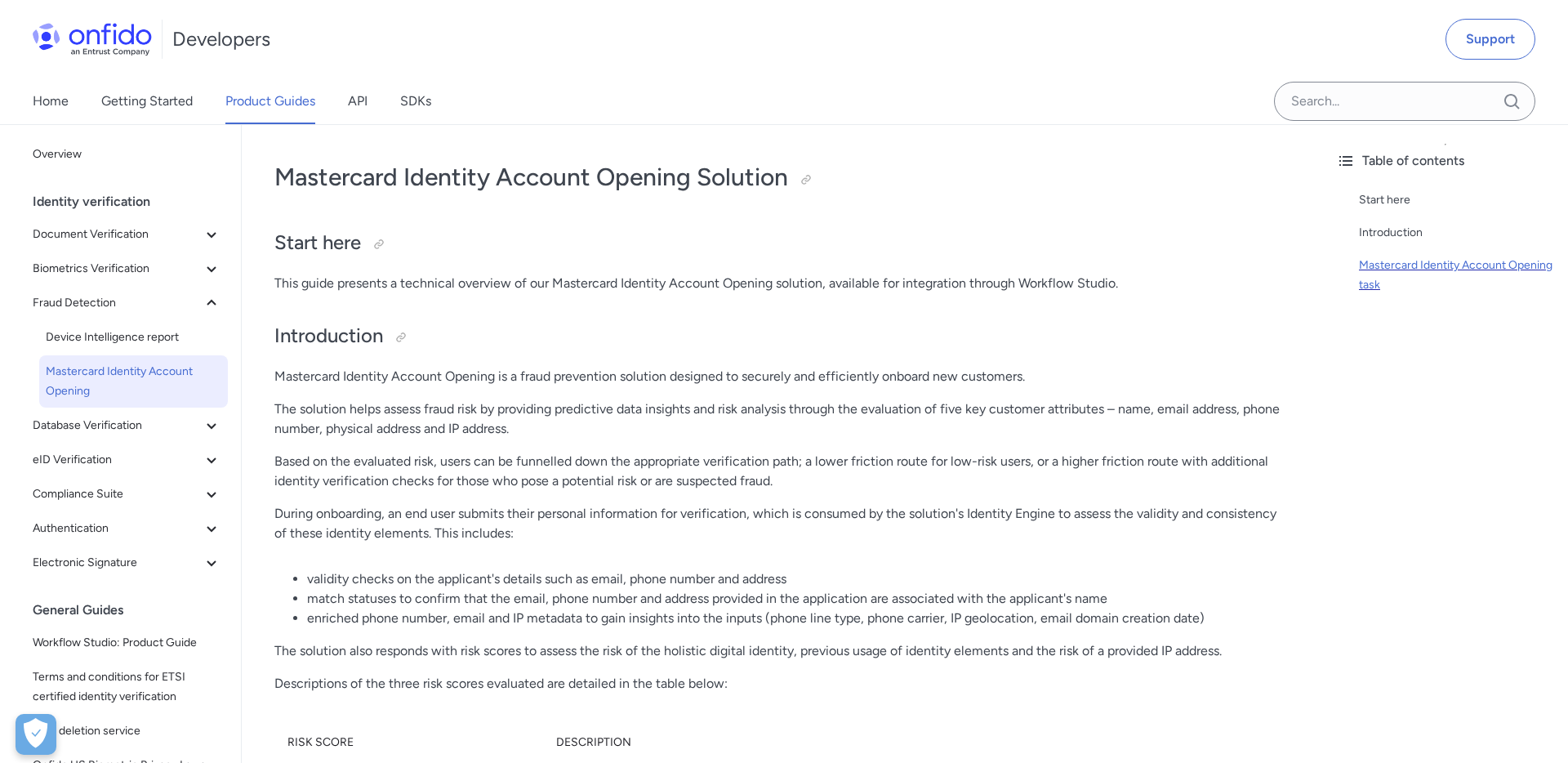
click at [1378, 274] on div "Mastercard Identity Account Opening task" at bounding box center [1457, 276] width 196 height 39
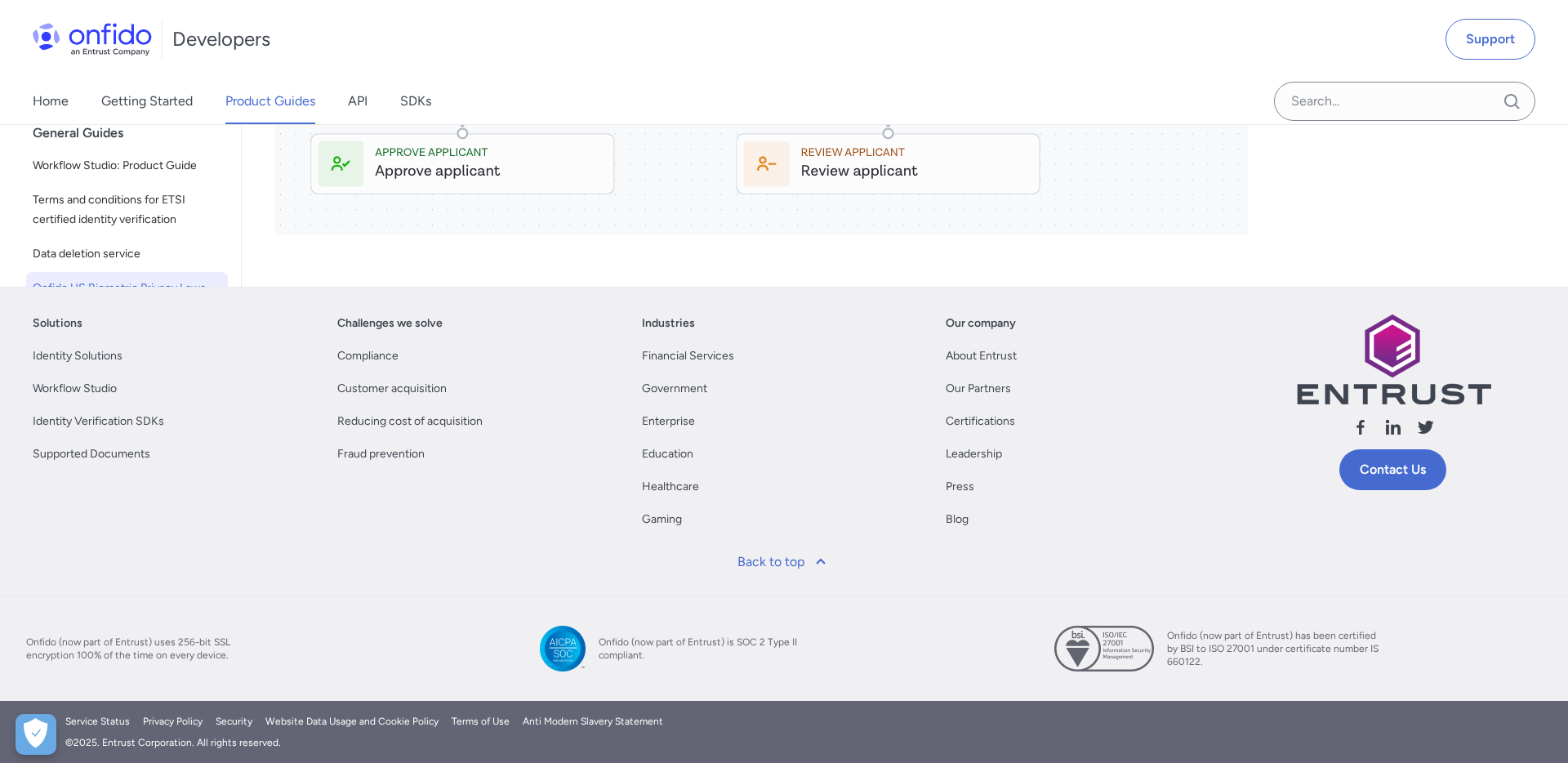
scroll to position [225, 0]
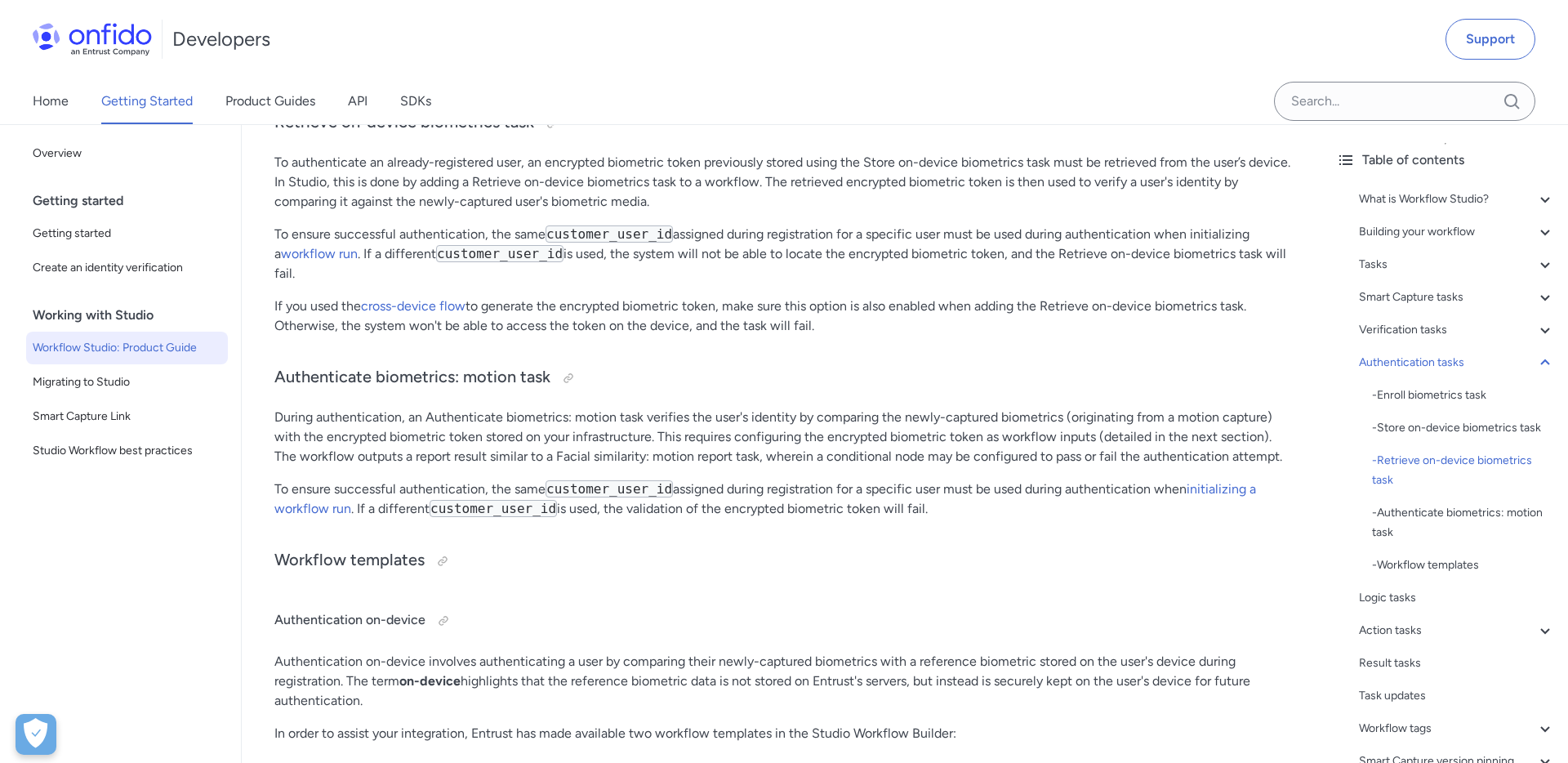
scroll to position [16849, 0]
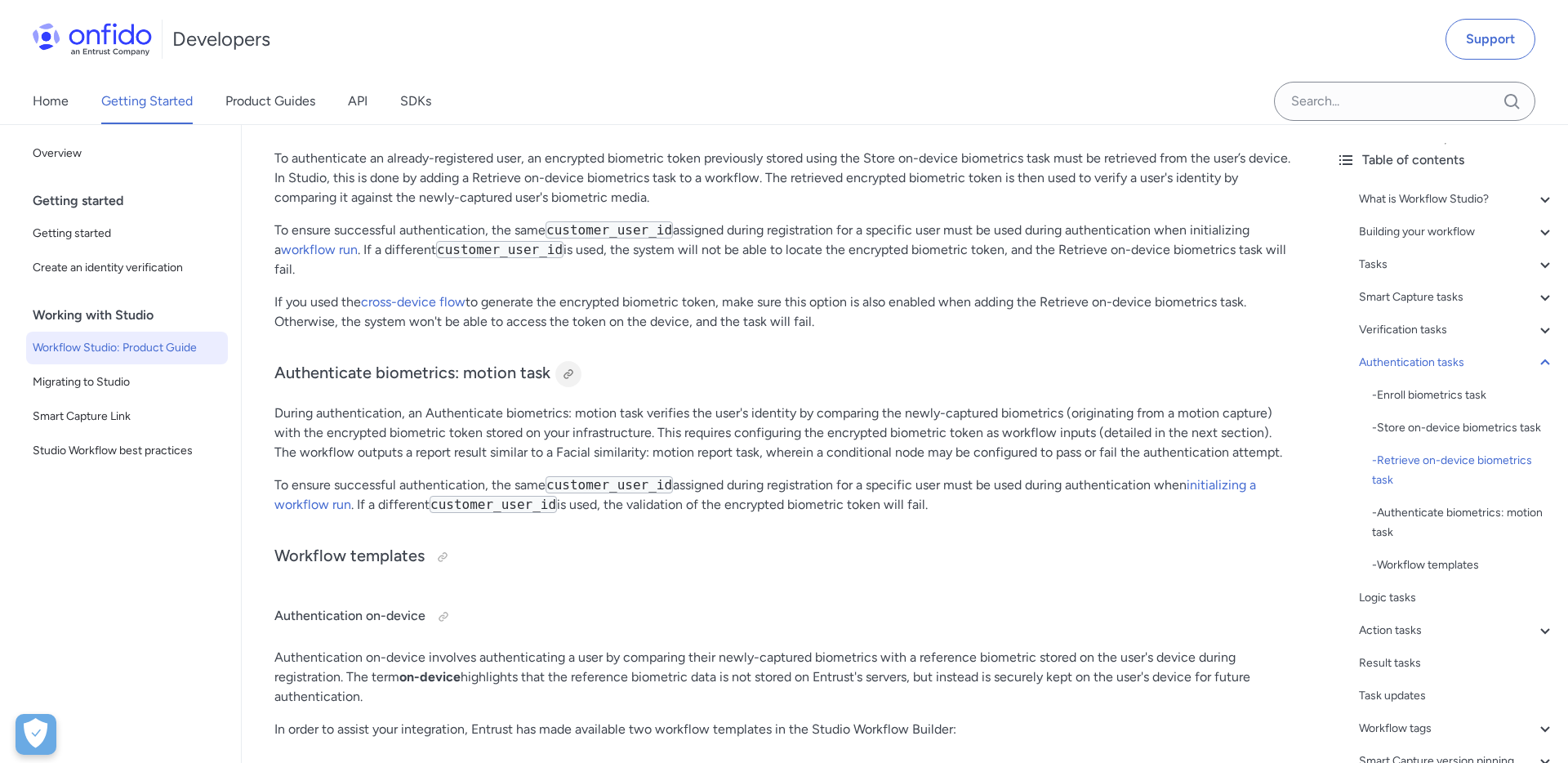
click at [567, 374] on div at bounding box center [569, 374] width 13 height 13
click at [564, 374] on div at bounding box center [569, 374] width 13 height 13
